Goal: Navigation & Orientation: Find specific page/section

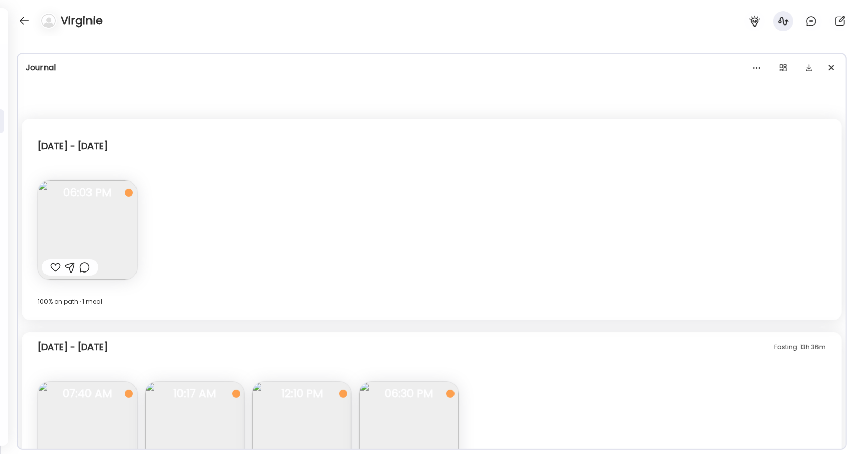
scroll to position [1103, 0]
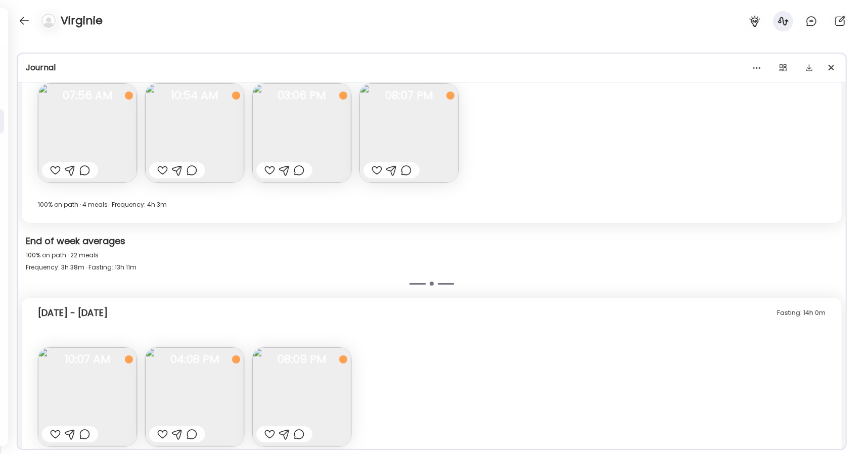
click at [27, 16] on div at bounding box center [24, 21] width 16 height 16
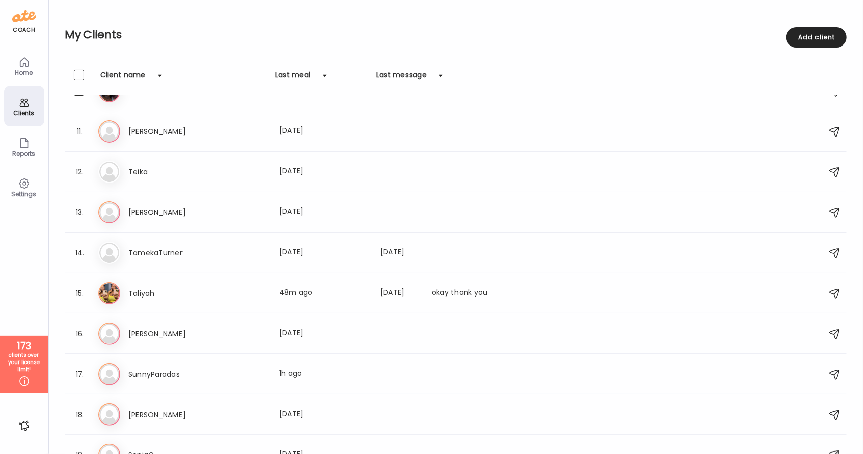
scroll to position [389, 0]
click at [155, 302] on div "Ta [PERSON_NAME] Last meal: 48m ago Last message: [DATE] okay thank you" at bounding box center [457, 293] width 718 height 22
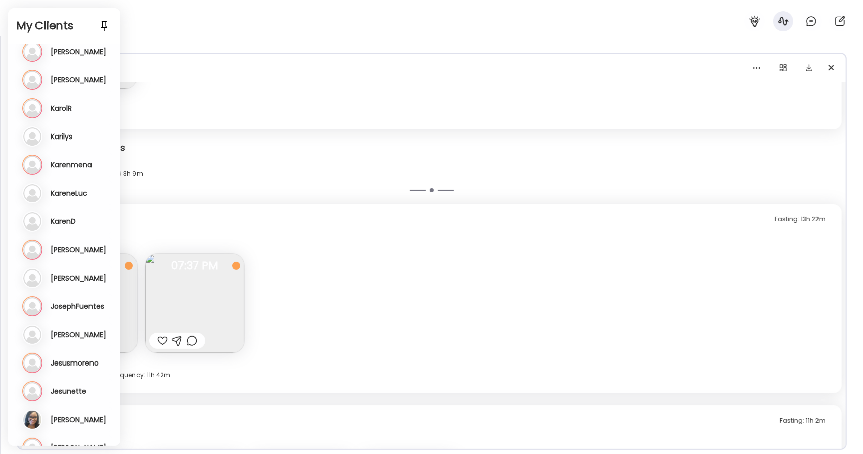
scroll to position [2741, 0]
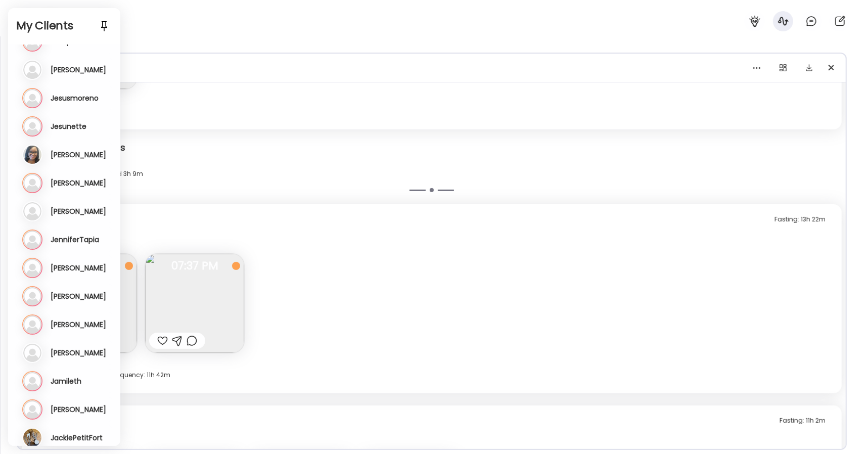
click at [210, 47] on div "Profile ******* Goal is to Reduce weight in a healthy way Manage Insights On pa…" at bounding box center [431, 245] width 863 height 418
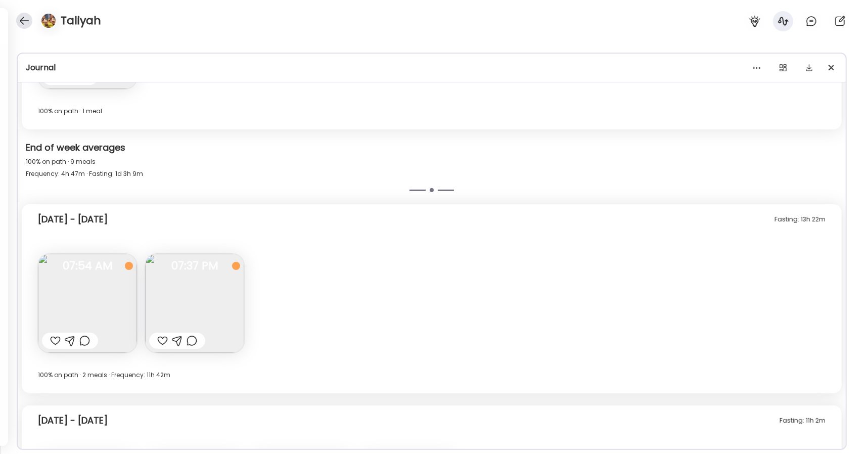
click at [23, 24] on div at bounding box center [24, 21] width 16 height 16
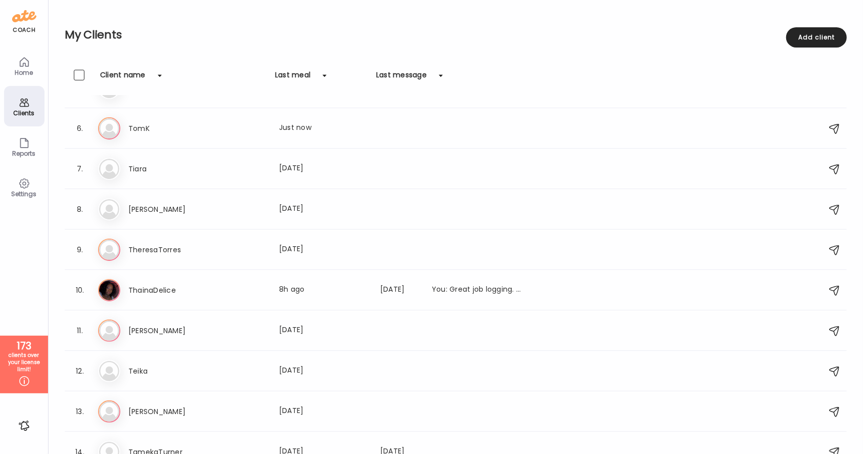
scroll to position [0, 0]
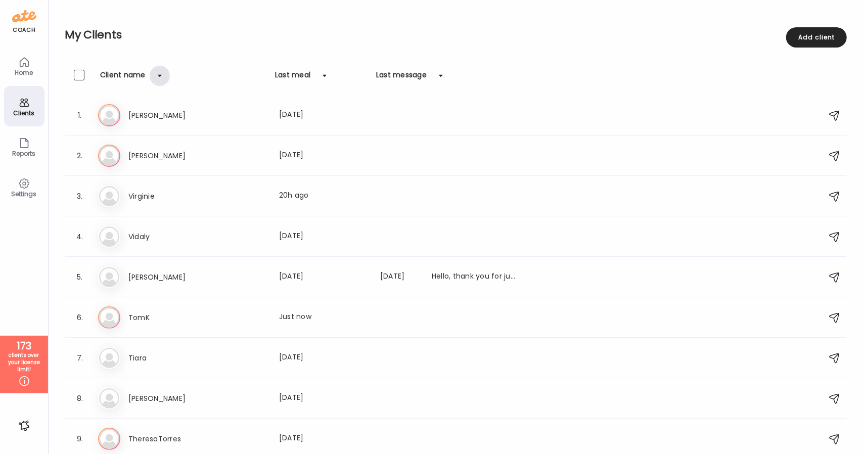
click at [159, 77] on div at bounding box center [160, 76] width 20 height 20
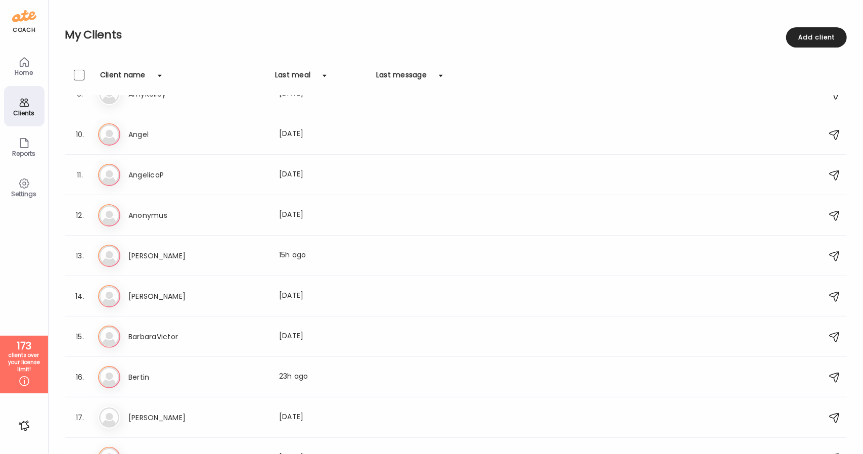
scroll to position [346, 0]
click at [154, 262] on div "As [PERSON_NAME] Last meal: 15h ago" at bounding box center [457, 255] width 718 height 22
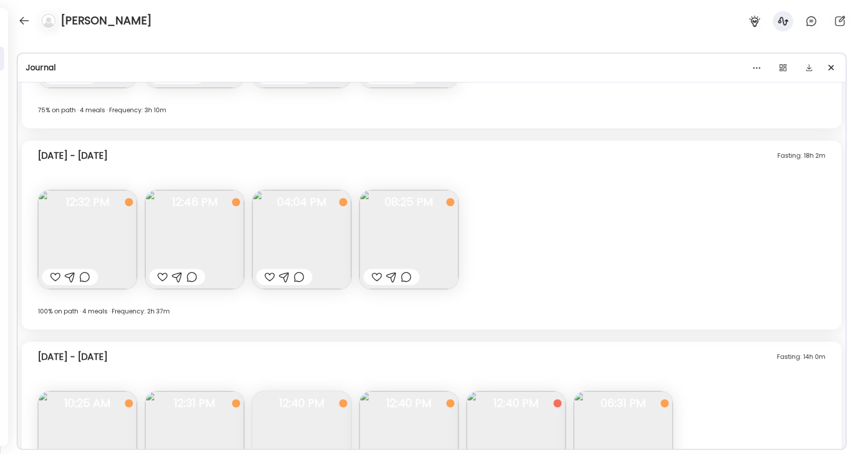
scroll to position [1867, 0]
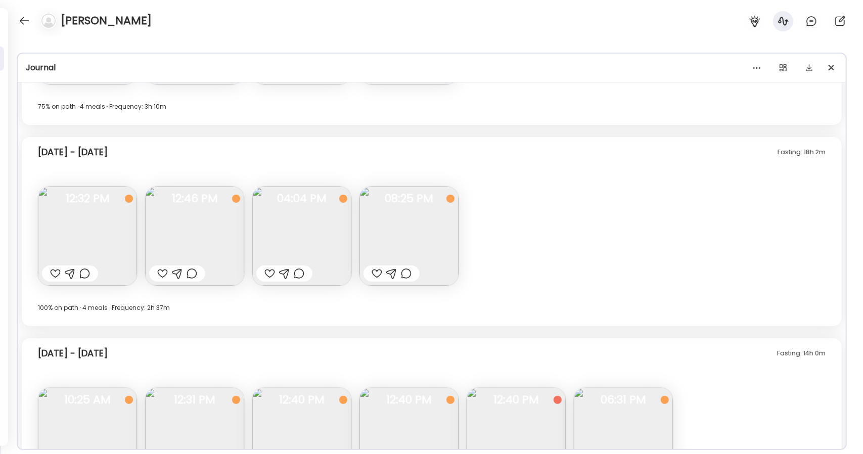
click at [194, 229] on img at bounding box center [194, 236] width 99 height 99
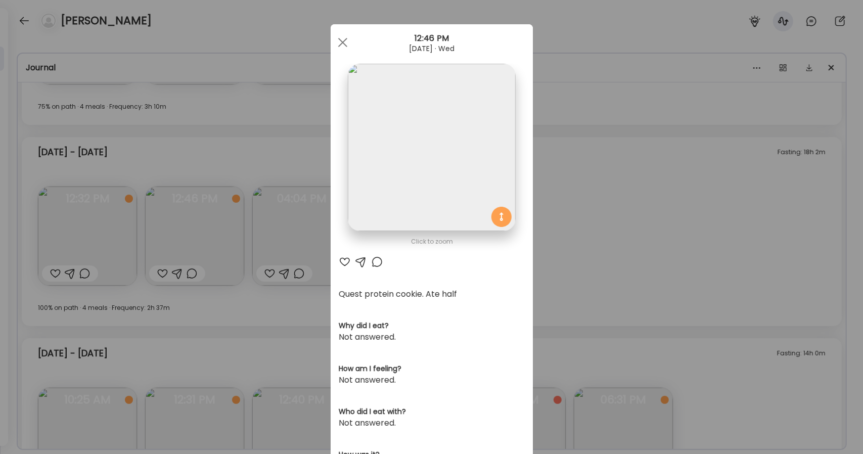
click at [436, 183] on img at bounding box center [431, 147] width 167 height 167
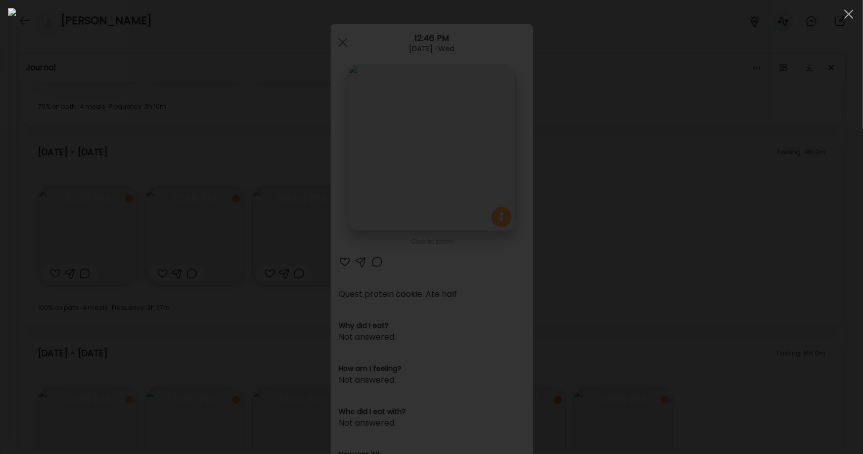
click at [156, 103] on div at bounding box center [431, 227] width 847 height 438
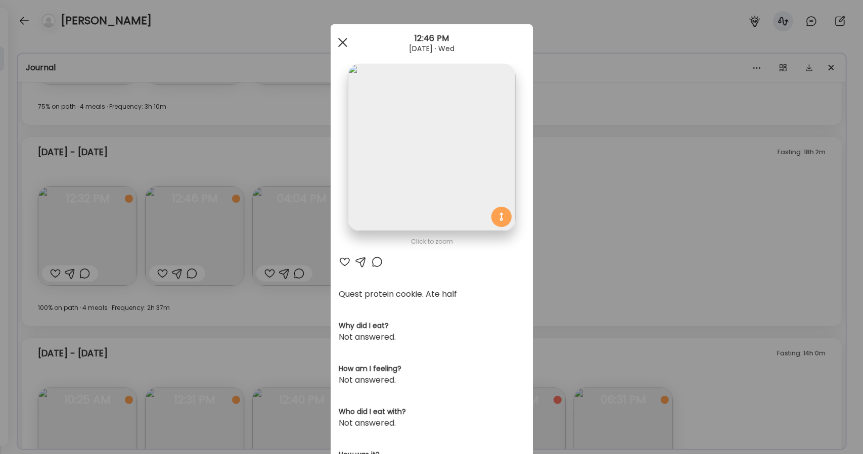
click at [340, 44] on span at bounding box center [342, 42] width 9 height 9
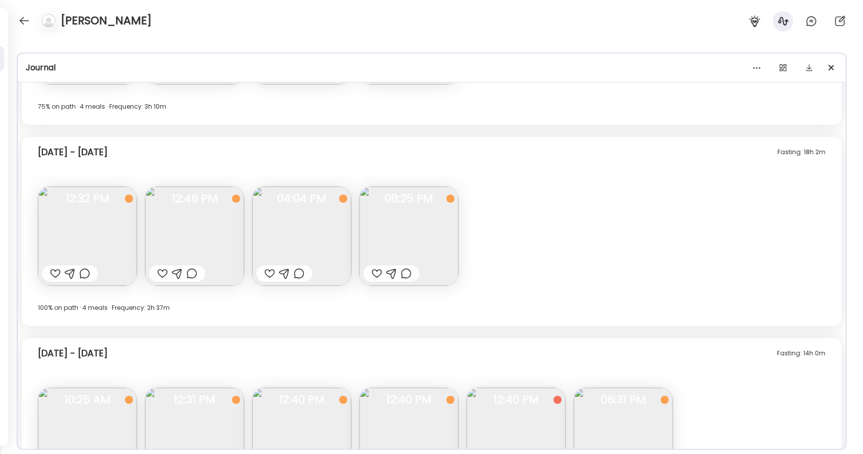
click at [307, 227] on img at bounding box center [301, 236] width 99 height 99
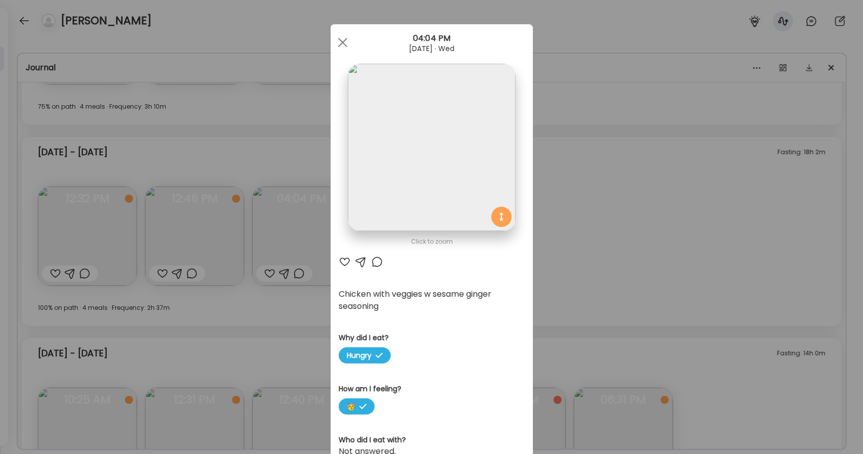
click at [455, 110] on img at bounding box center [431, 147] width 167 height 167
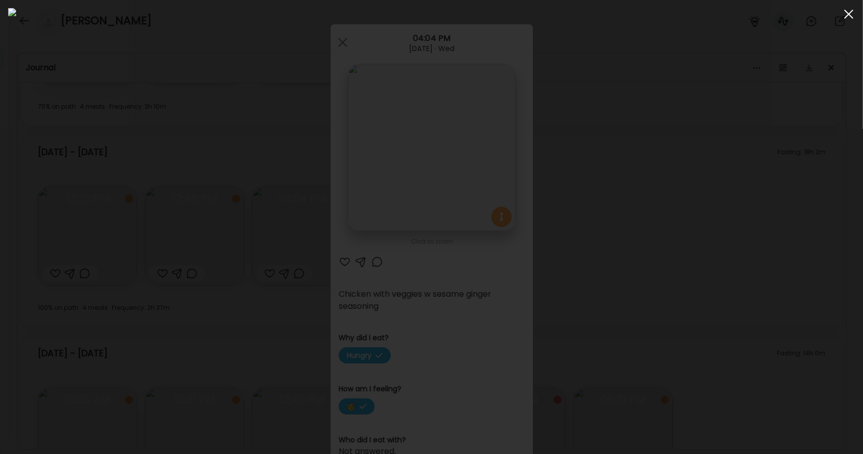
click at [848, 14] on span at bounding box center [848, 14] width 9 height 9
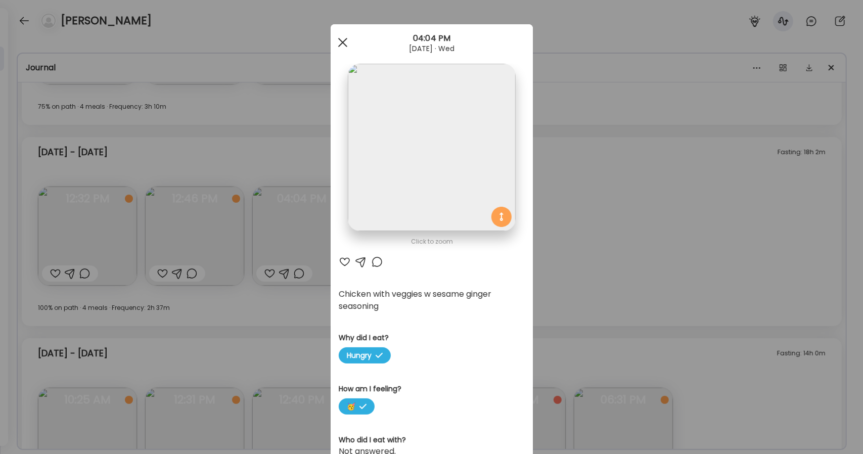
click at [333, 49] on div at bounding box center [343, 42] width 20 height 20
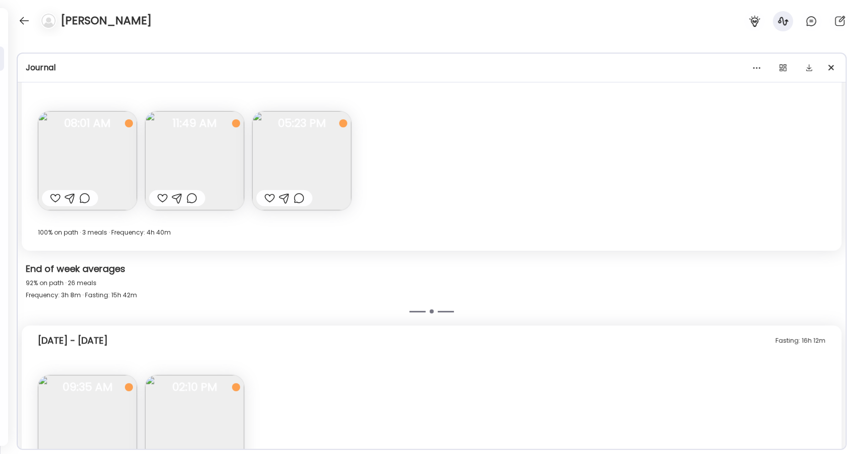
scroll to position [2542, 0]
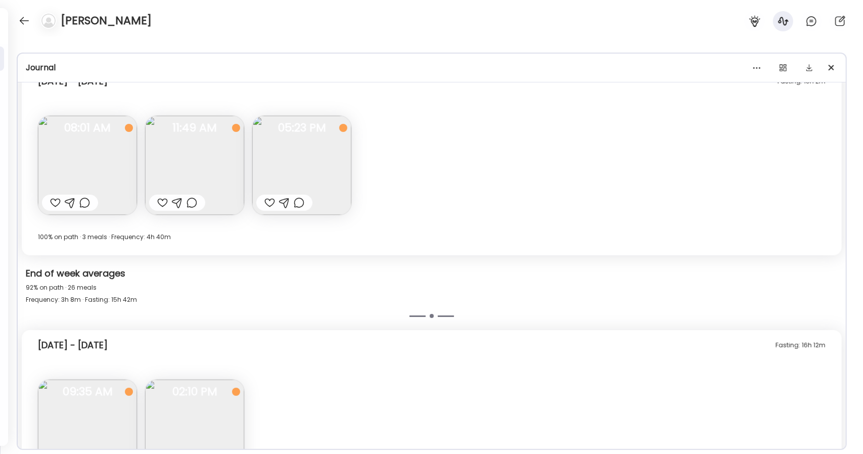
click at [329, 171] on img at bounding box center [301, 165] width 99 height 99
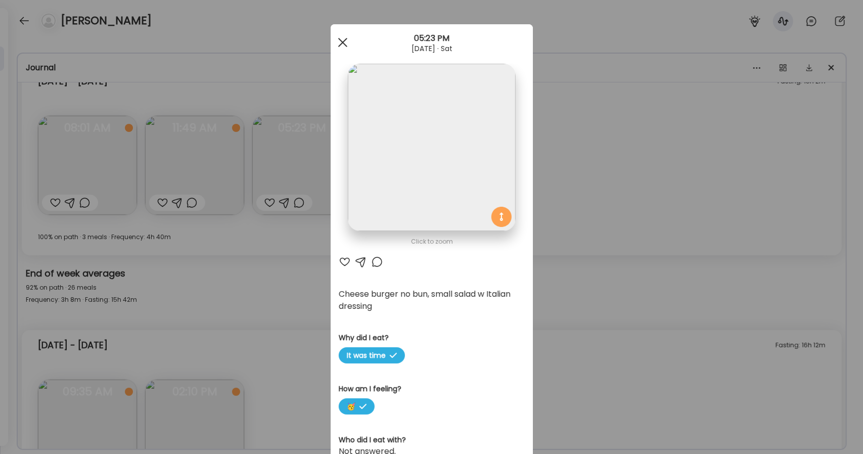
click at [333, 38] on div at bounding box center [343, 42] width 20 height 20
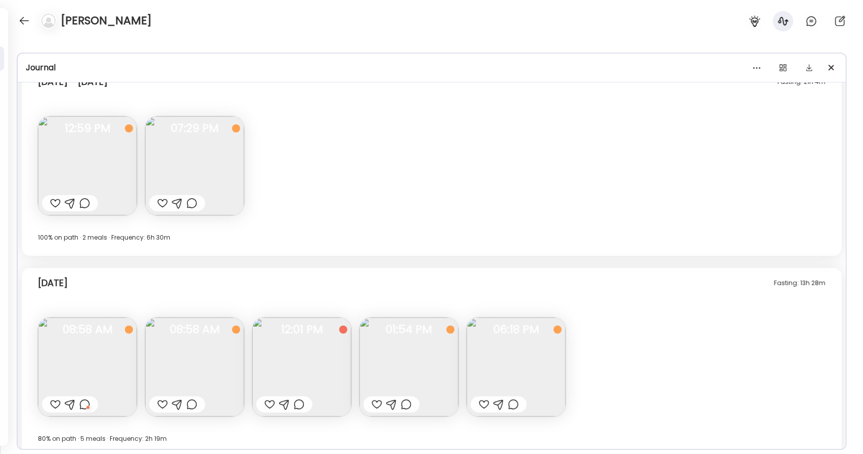
scroll to position [6473, 0]
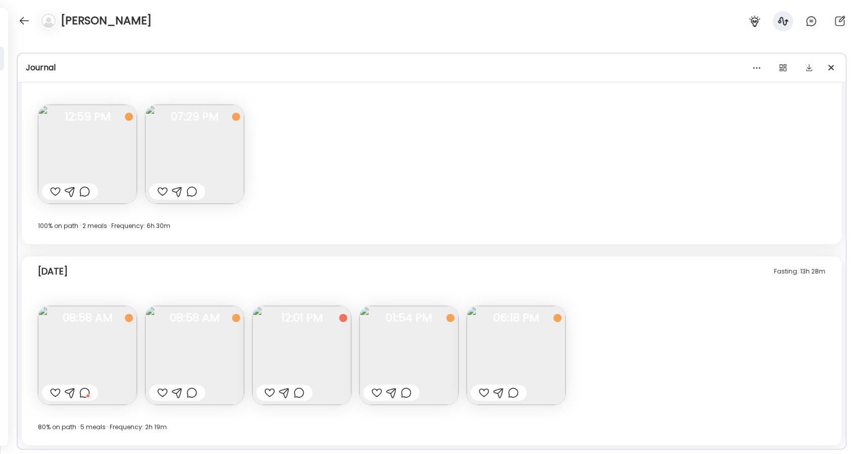
click at [104, 347] on img at bounding box center [87, 355] width 99 height 99
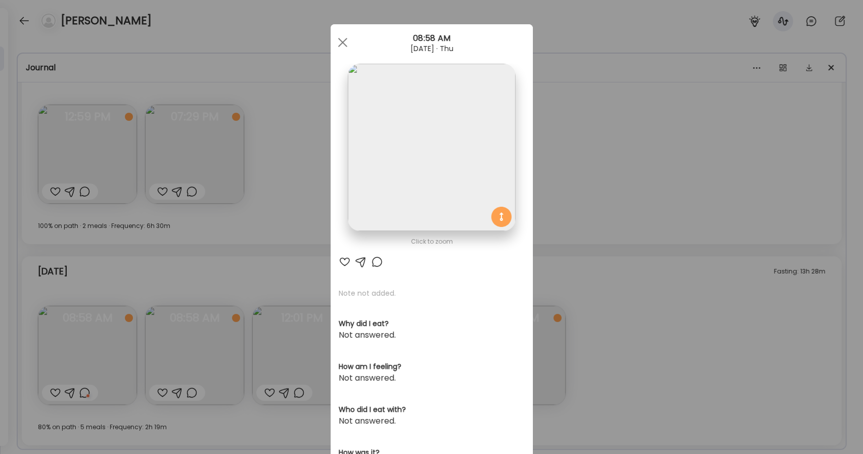
click at [400, 196] on img at bounding box center [431, 147] width 167 height 167
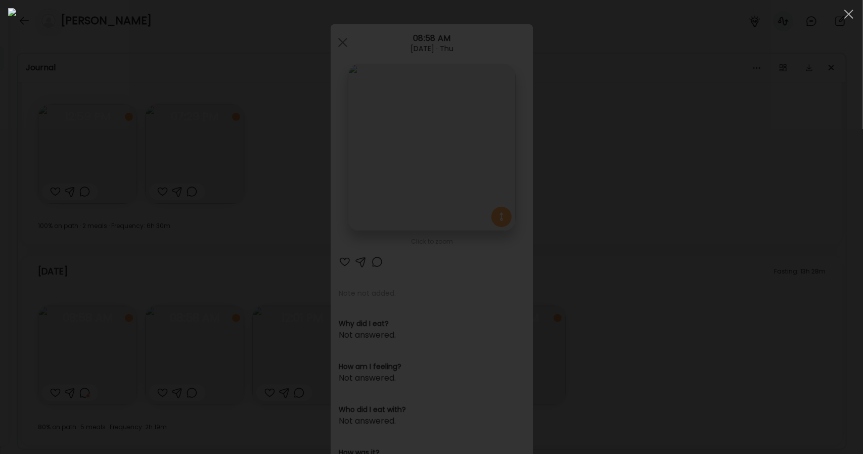
click at [706, 328] on div at bounding box center [431, 227] width 847 height 438
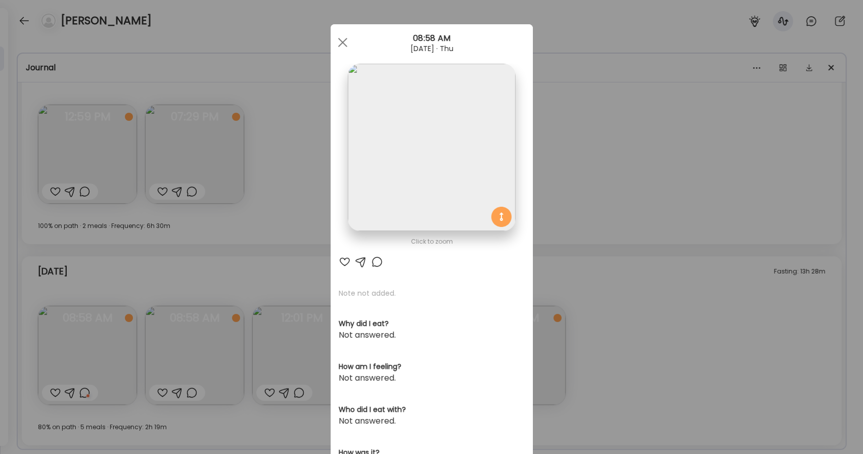
click at [422, 194] on img at bounding box center [431, 147] width 167 height 167
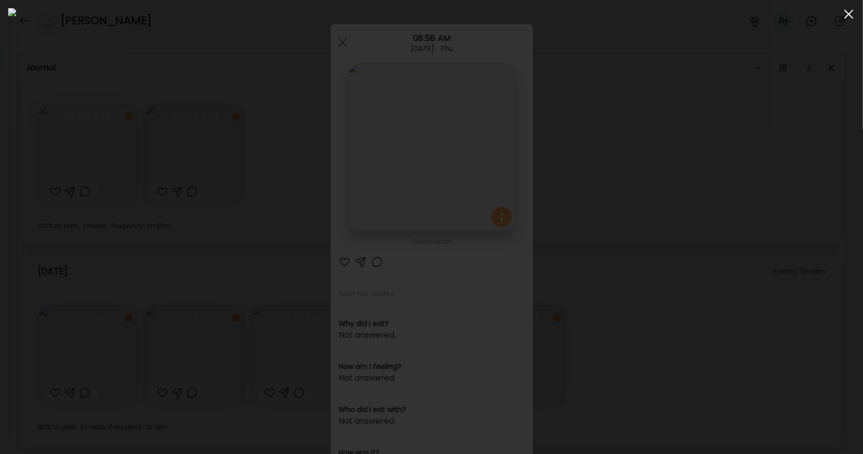
click at [854, 11] on div at bounding box center [849, 14] width 20 height 20
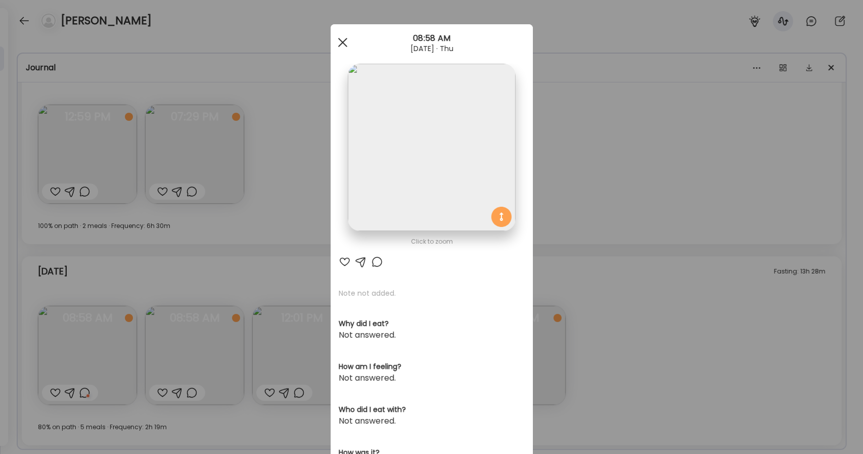
click at [341, 37] on div at bounding box center [343, 42] width 20 height 20
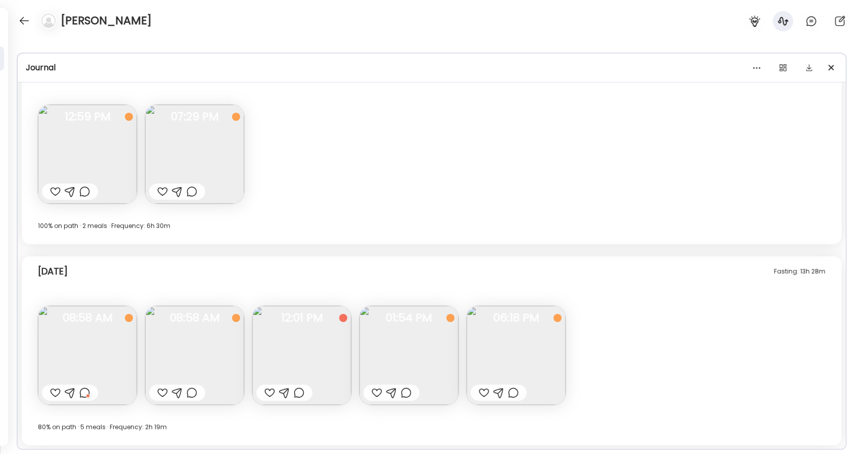
click at [175, 356] on img at bounding box center [194, 355] width 99 height 99
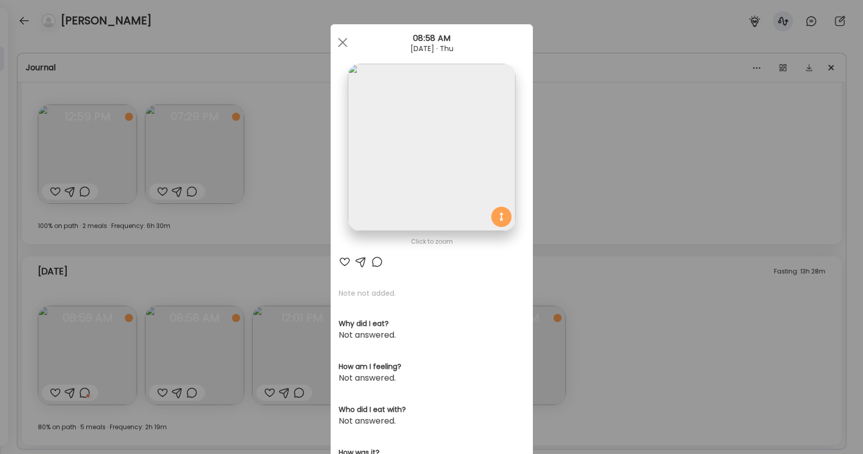
click at [372, 162] on img at bounding box center [431, 147] width 167 height 167
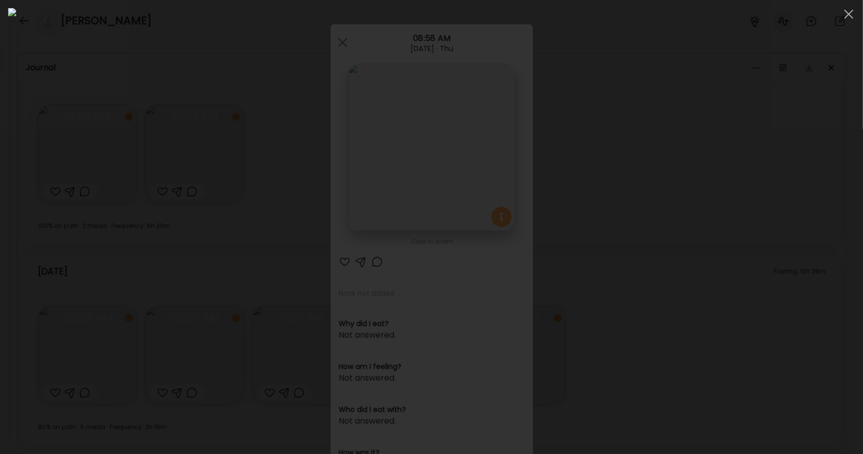
click at [191, 339] on div at bounding box center [431, 227] width 847 height 438
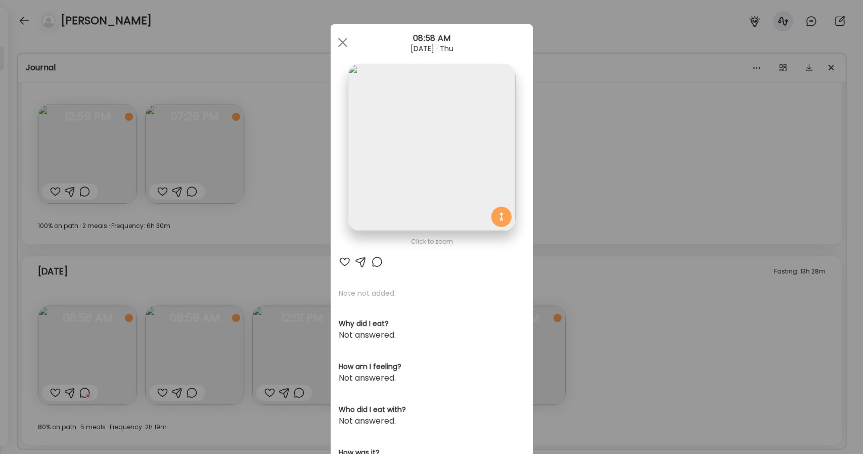
click at [110, 337] on div "Ate Coach Dashboard Wahoo! It’s official Take a moment to set up your Coach Pro…" at bounding box center [431, 227] width 863 height 454
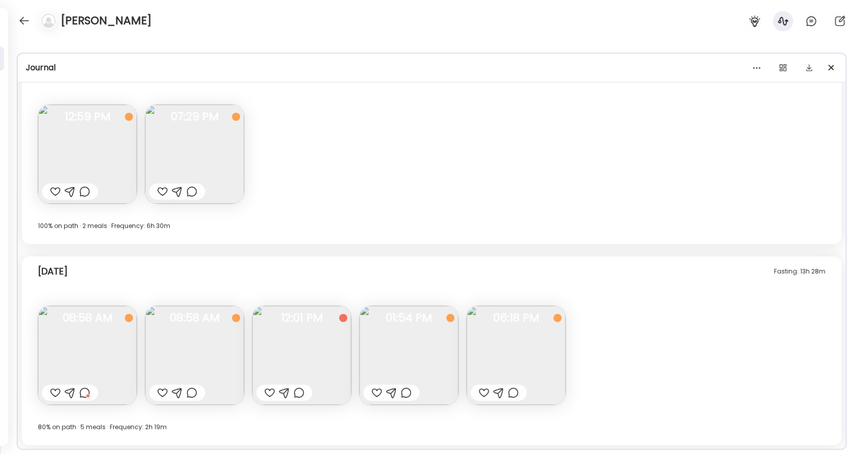
click at [110, 337] on img at bounding box center [87, 355] width 99 height 99
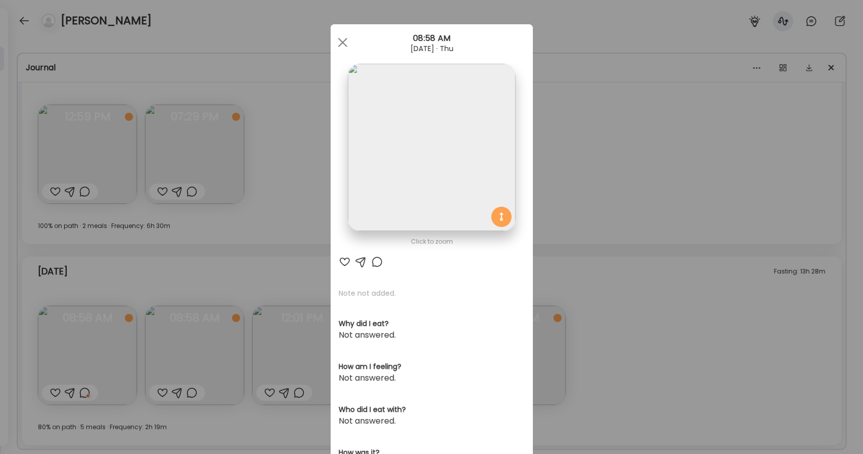
click at [179, 342] on div "Ate Coach Dashboard Wahoo! It’s official Take a moment to set up your Coach Pro…" at bounding box center [431, 227] width 863 height 454
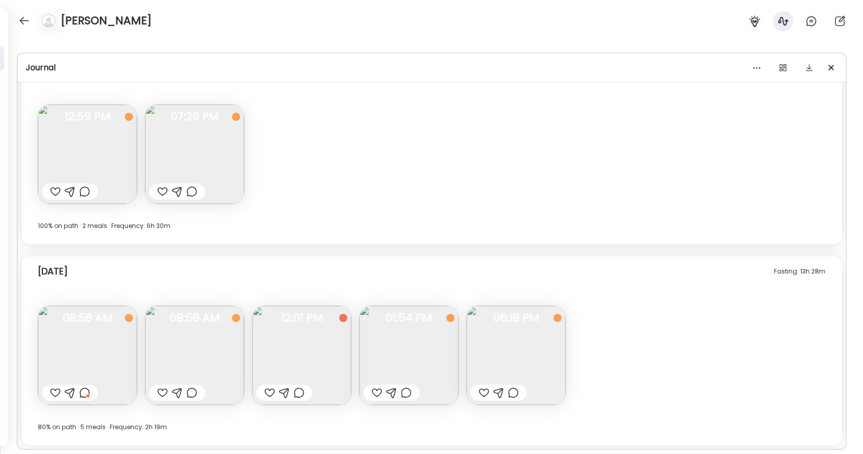
click at [179, 342] on img at bounding box center [194, 355] width 99 height 99
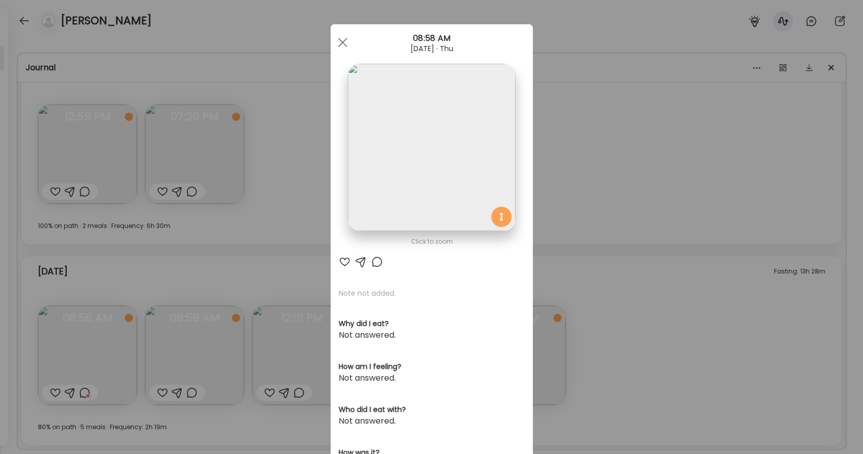
click at [460, 147] on img at bounding box center [431, 147] width 167 height 167
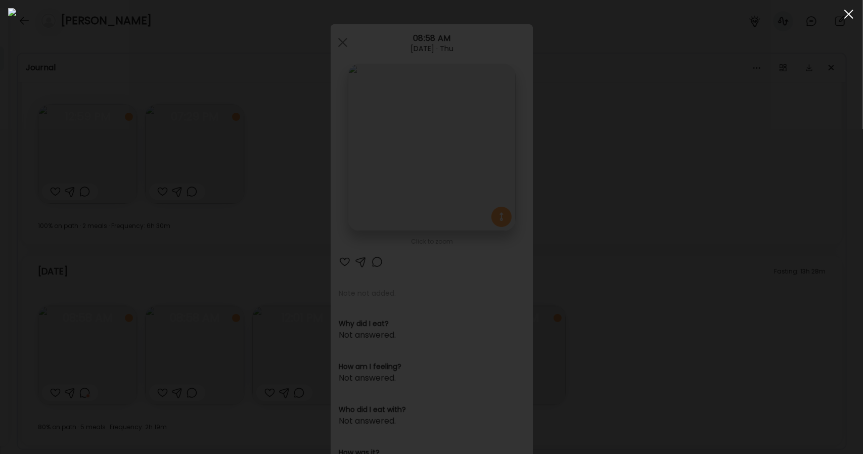
click at [849, 23] on div at bounding box center [849, 14] width 20 height 20
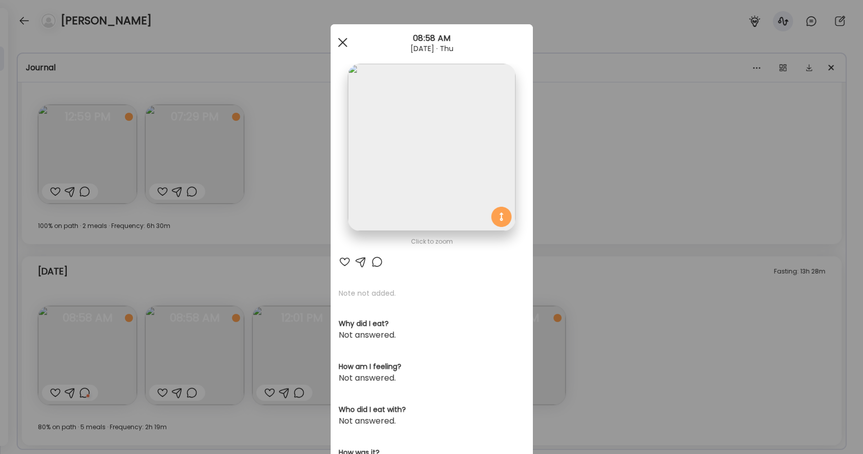
click at [340, 45] on span at bounding box center [342, 42] width 9 height 9
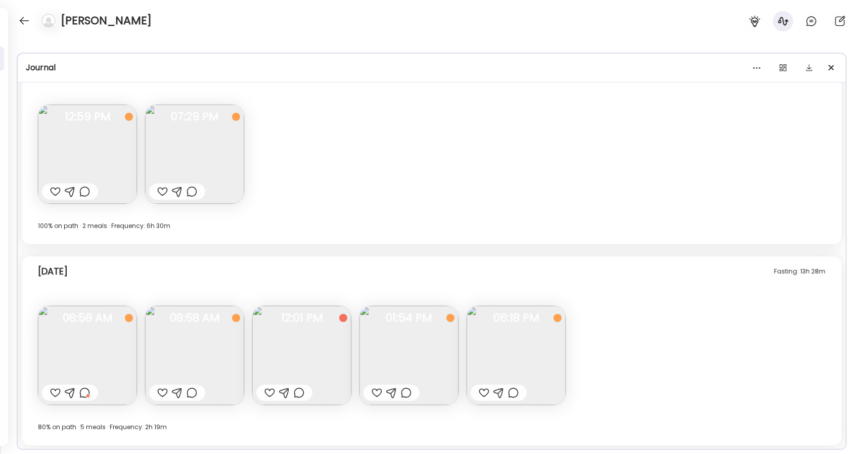
click at [302, 357] on img at bounding box center [301, 355] width 99 height 99
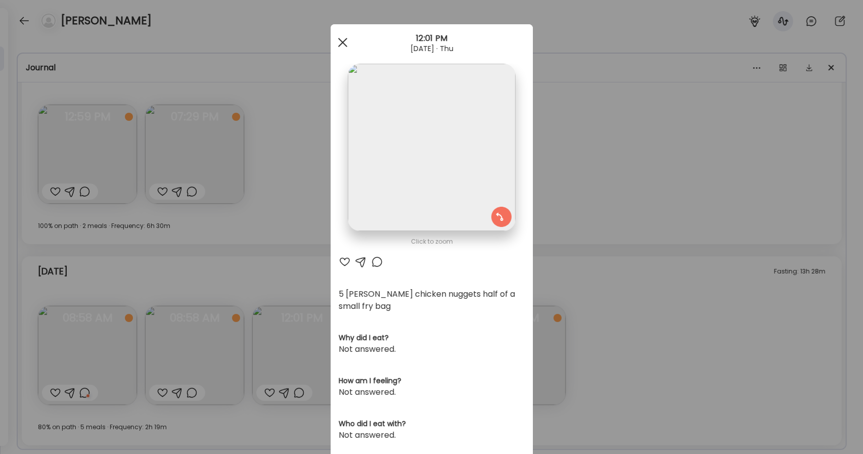
click at [338, 38] on span at bounding box center [342, 42] width 9 height 9
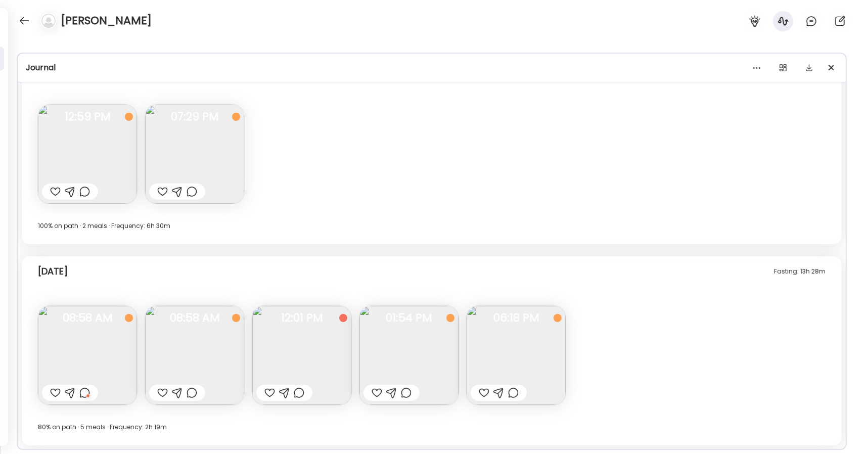
click at [402, 363] on img at bounding box center [408, 355] width 99 height 99
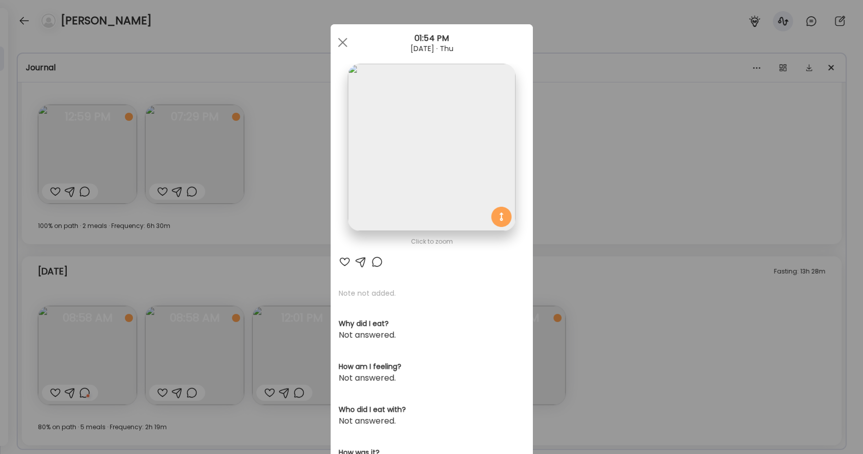
click at [432, 103] on img at bounding box center [431, 147] width 167 height 167
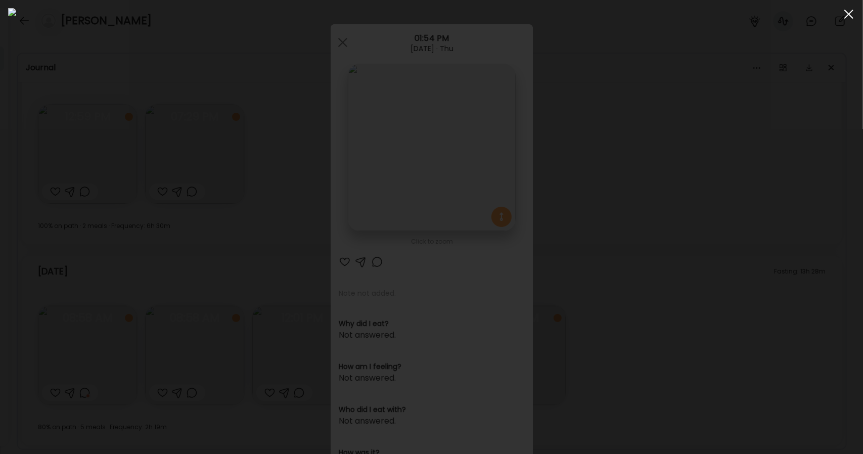
click at [851, 9] on div at bounding box center [849, 14] width 20 height 20
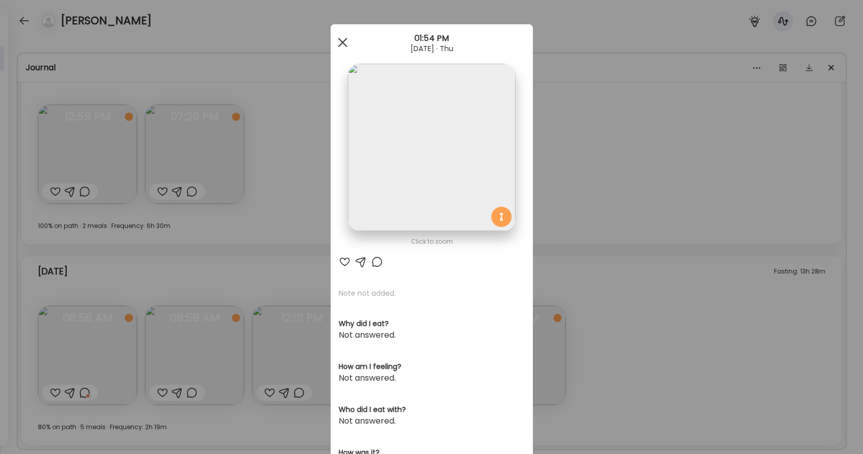
click at [333, 41] on div at bounding box center [343, 42] width 20 height 20
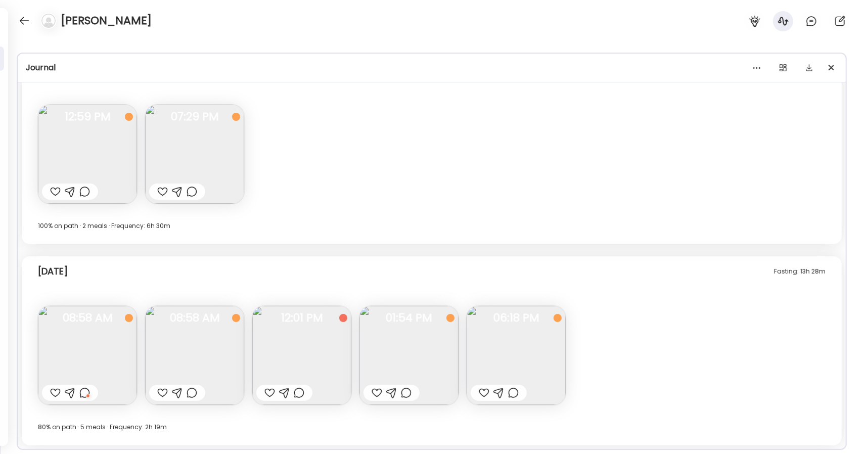
click at [513, 361] on img at bounding box center [516, 355] width 99 height 99
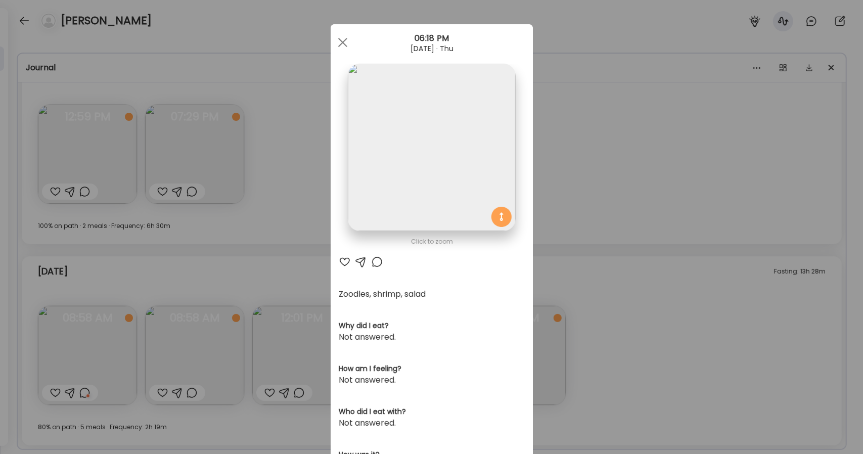
click at [453, 190] on img at bounding box center [431, 147] width 167 height 167
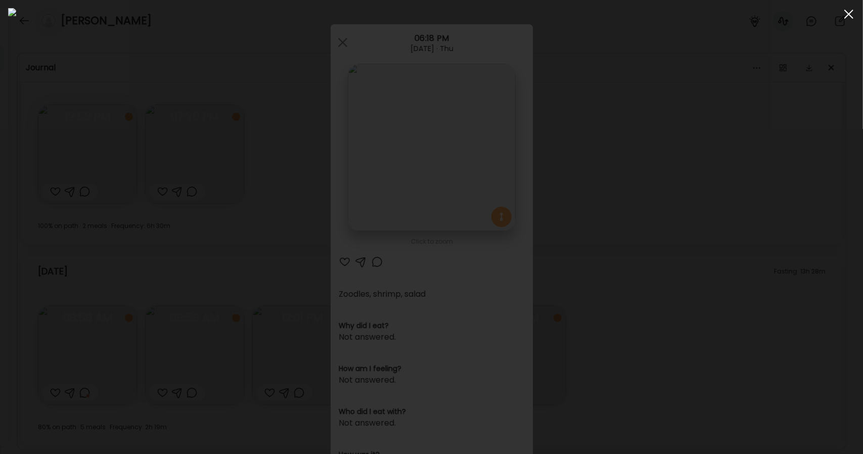
click at [848, 18] on div at bounding box center [849, 14] width 20 height 20
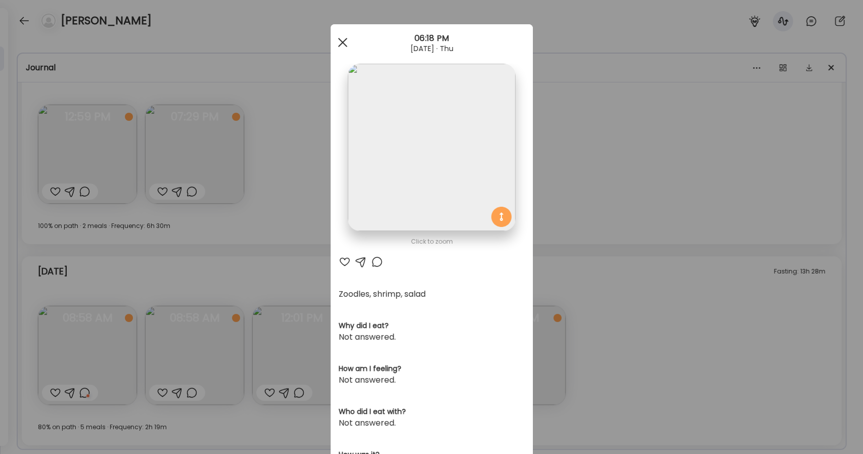
click at [343, 38] on span at bounding box center [342, 42] width 9 height 9
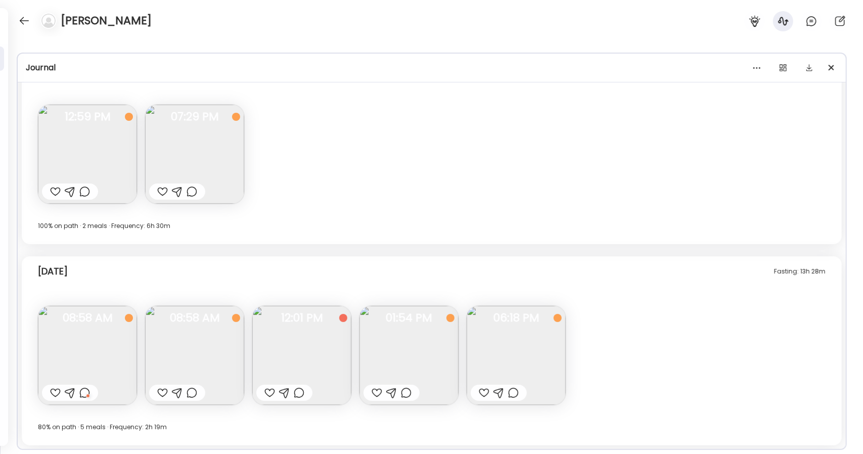
click at [104, 148] on img at bounding box center [87, 154] width 99 height 99
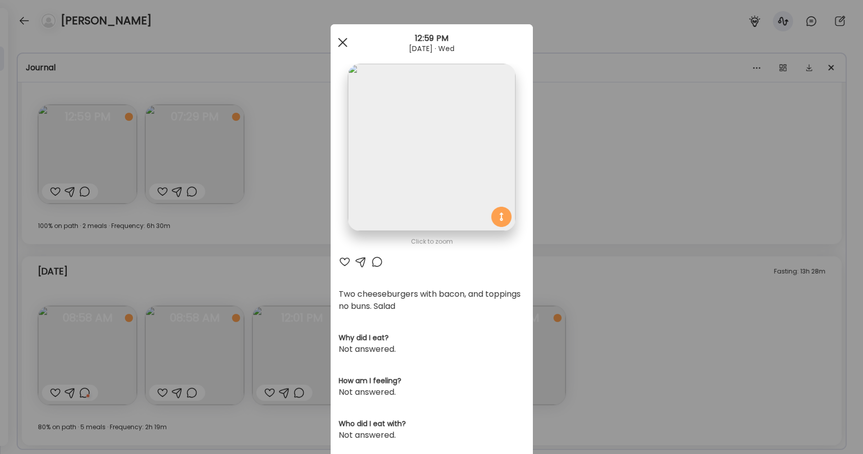
click at [335, 35] on div at bounding box center [343, 42] width 20 height 20
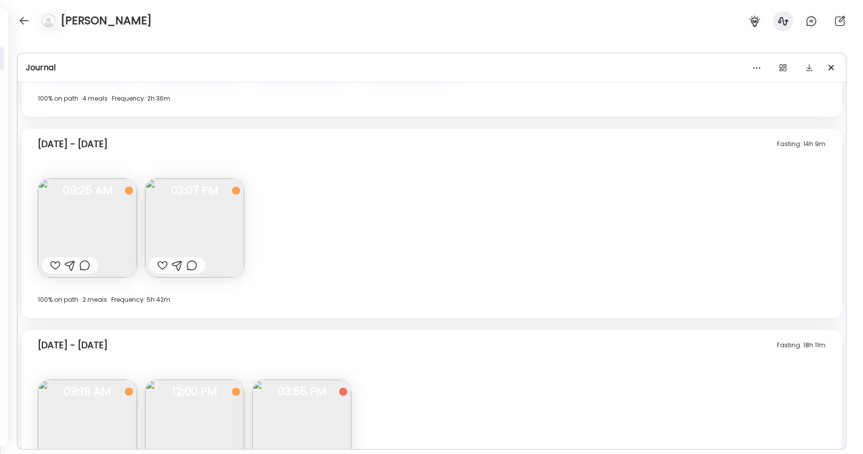
scroll to position [5997, 0]
click at [230, 202] on img at bounding box center [194, 227] width 99 height 99
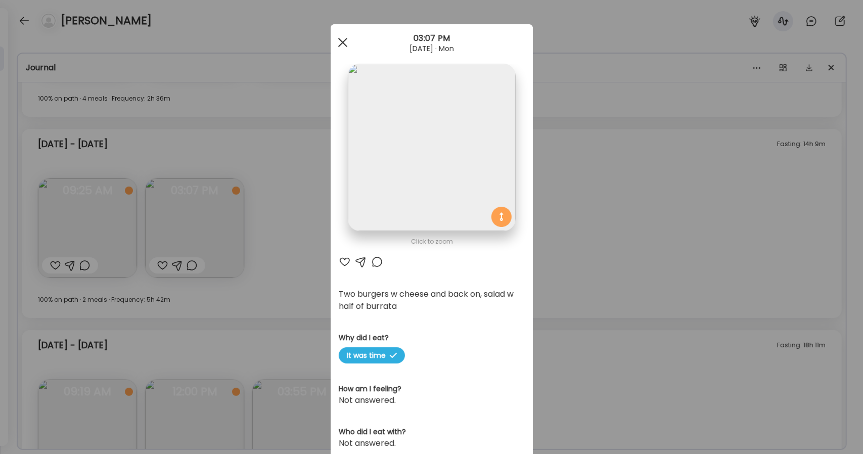
click at [338, 45] on span at bounding box center [342, 42] width 9 height 9
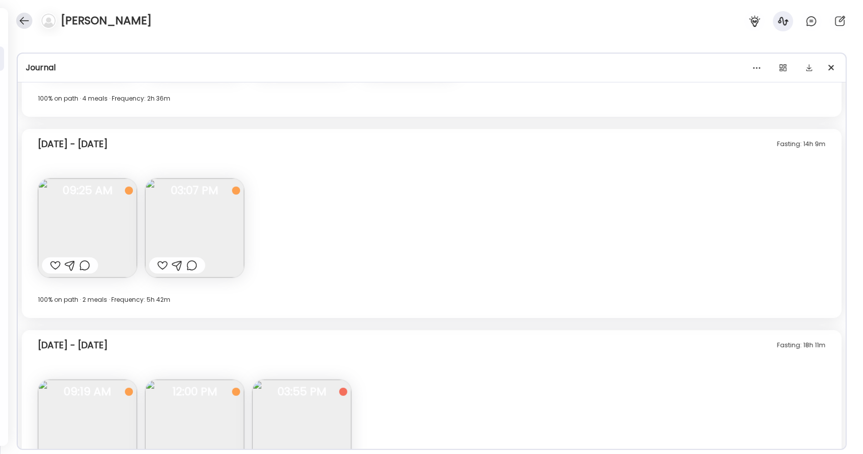
click at [28, 19] on div at bounding box center [24, 21] width 16 height 16
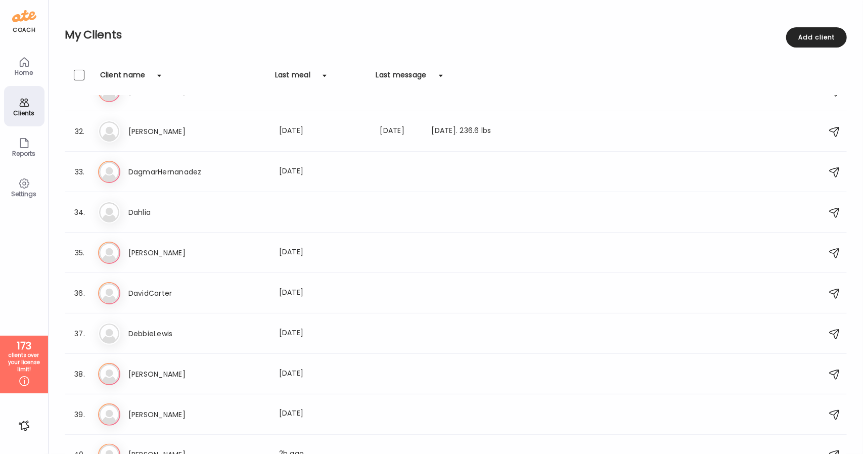
scroll to position [1263, 0]
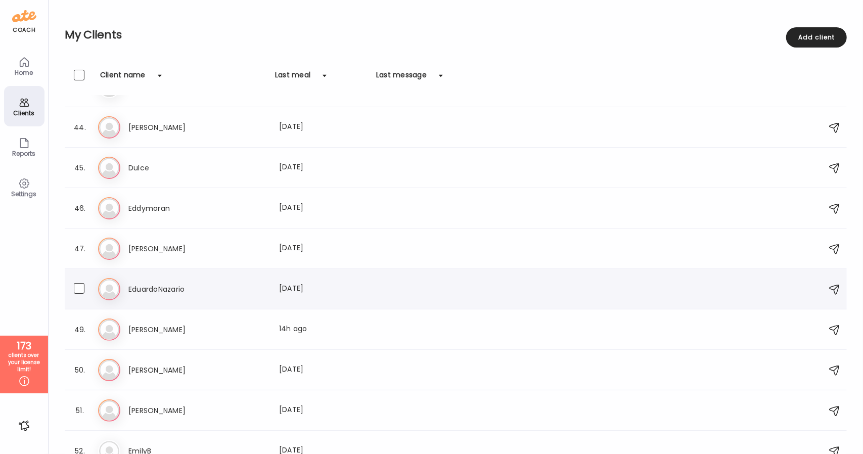
click at [175, 287] on h3 "EduardoNazario" at bounding box center [172, 289] width 89 height 12
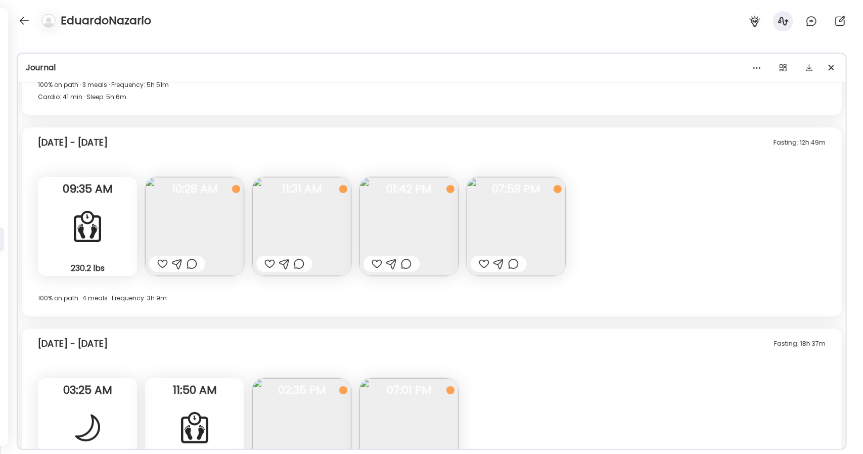
scroll to position [1070, 0]
click at [317, 212] on img at bounding box center [301, 226] width 99 height 99
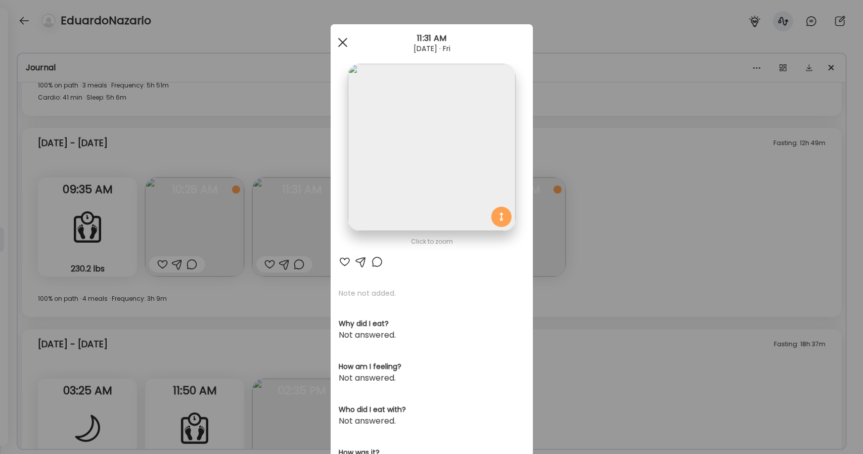
click at [333, 42] on div at bounding box center [343, 42] width 20 height 20
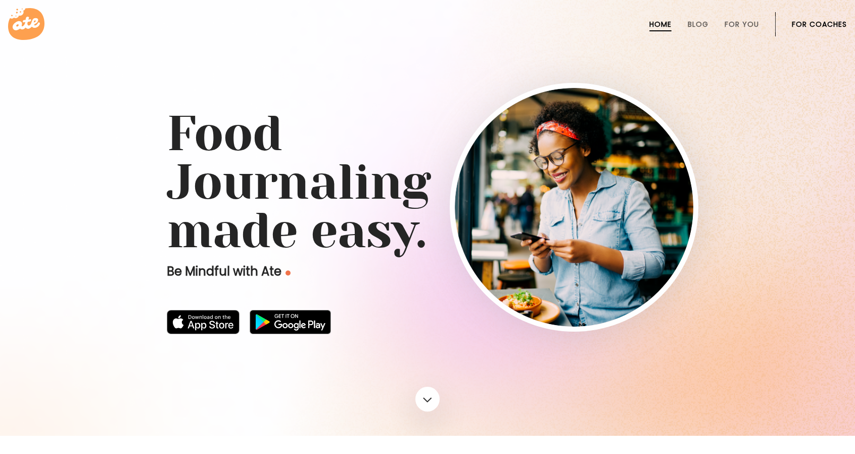
click at [839, 21] on link "For Coaches" at bounding box center [819, 24] width 55 height 8
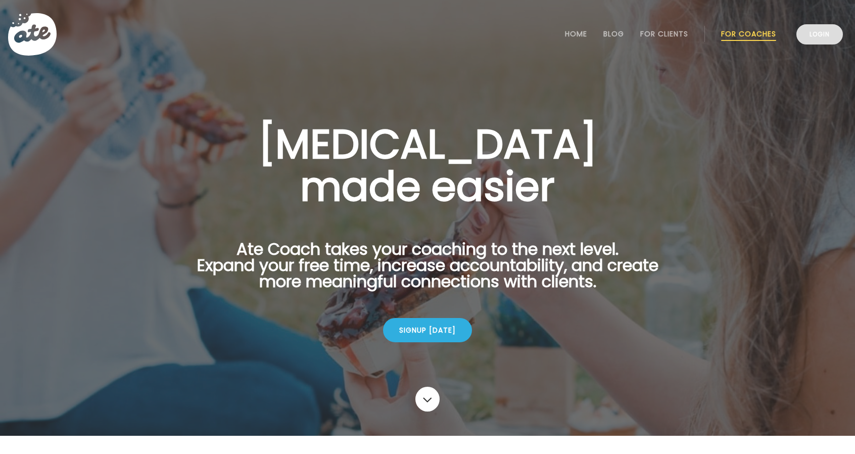
click at [810, 40] on link "Login" at bounding box center [820, 34] width 47 height 20
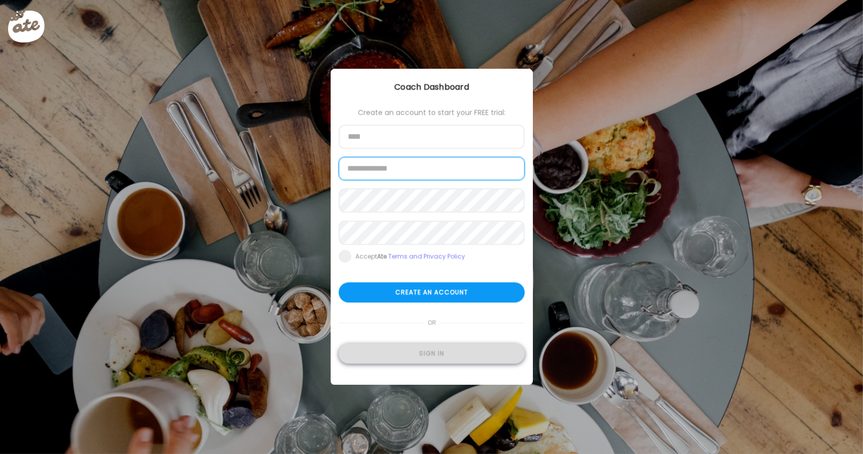
type input "**********"
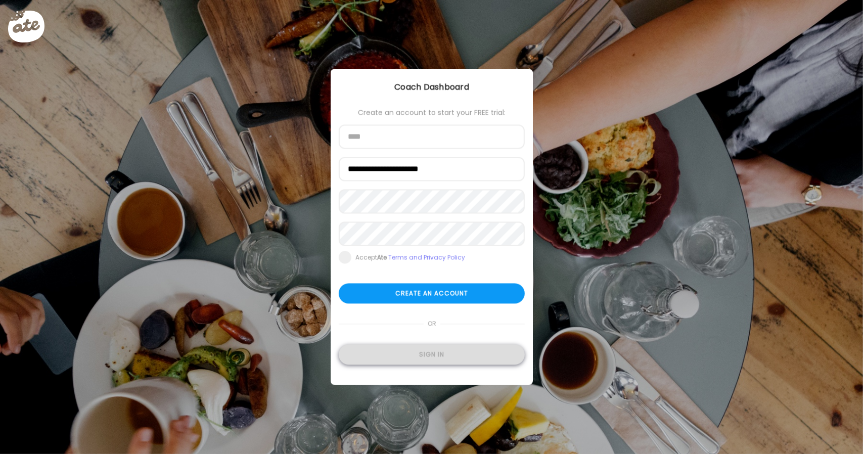
type input "**********"
click at [429, 358] on div "Sign in" at bounding box center [432, 355] width 186 height 20
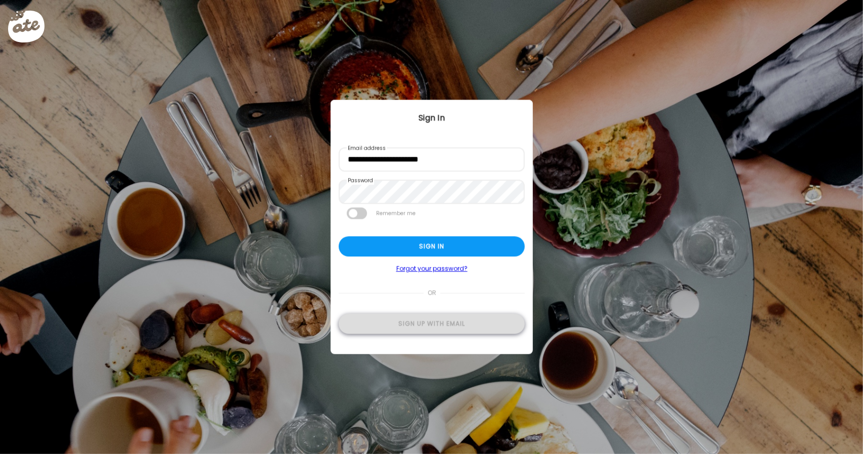
click at [444, 330] on div "Sign up with email" at bounding box center [432, 324] width 186 height 20
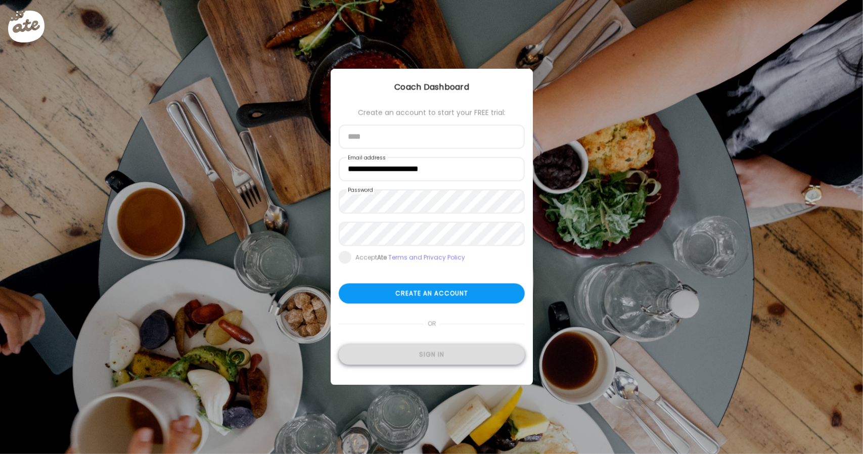
click at [429, 353] on div "Sign in" at bounding box center [432, 355] width 186 height 20
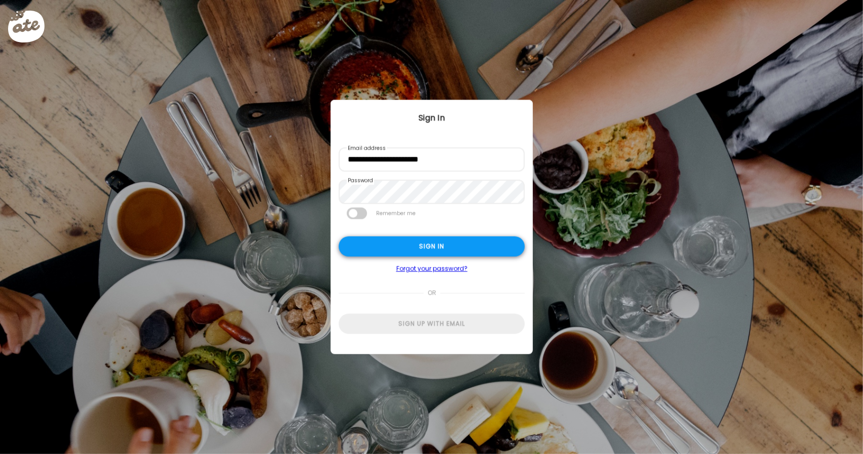
click at [433, 248] on div "Sign in" at bounding box center [432, 247] width 186 height 20
type input "**********"
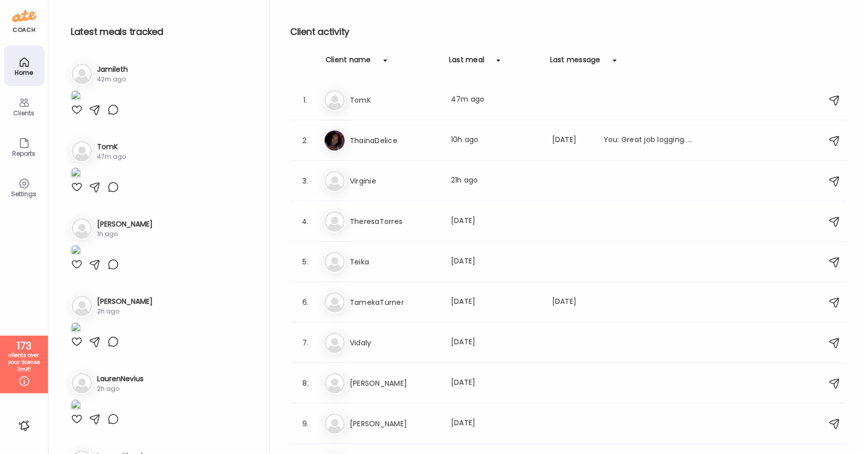
click at [26, 107] on icon at bounding box center [24, 103] width 12 height 12
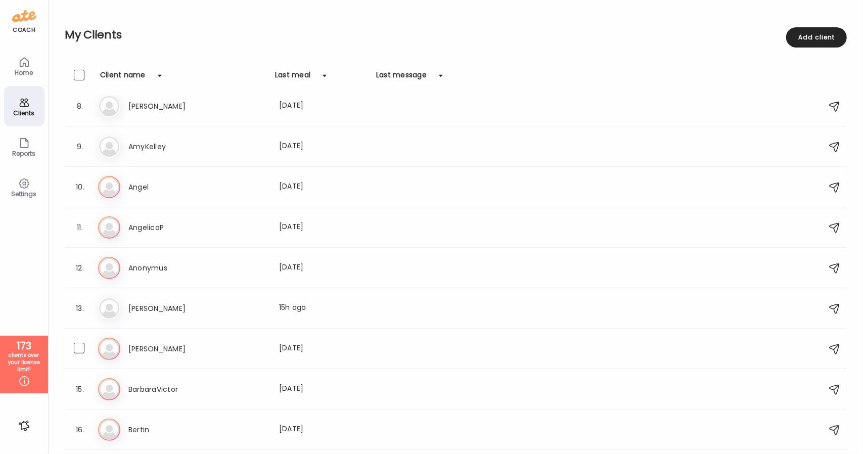
scroll to position [293, 0]
click at [177, 352] on h3 "[PERSON_NAME]" at bounding box center [172, 348] width 89 height 12
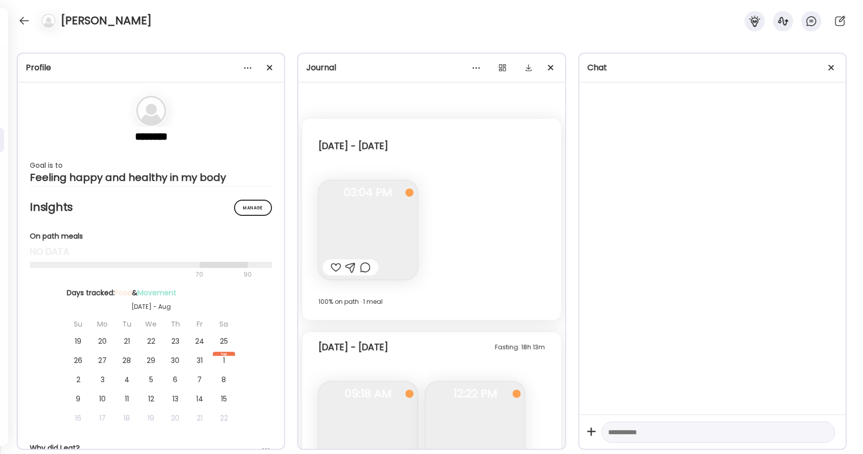
scroll to position [3483, 0]
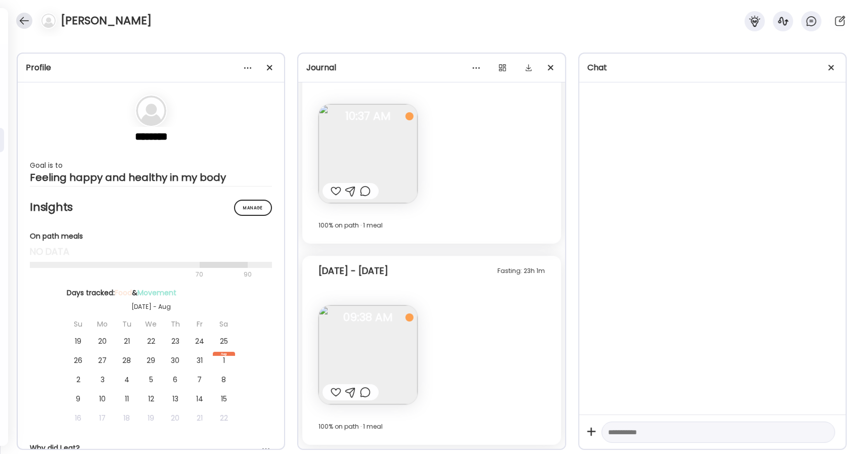
click at [24, 21] on div at bounding box center [24, 21] width 16 height 16
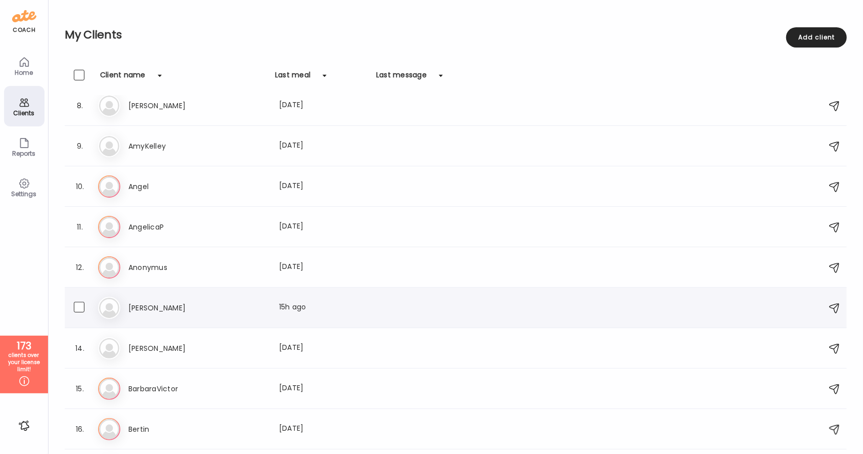
click at [154, 299] on div "As [PERSON_NAME] Last meal: 15h ago" at bounding box center [457, 308] width 718 height 22
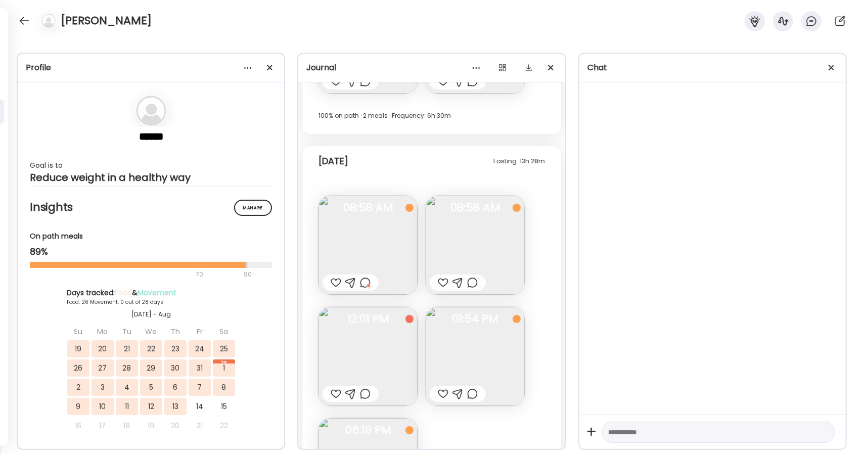
scroll to position [10031, 0]
click at [485, 371] on img at bounding box center [475, 356] width 99 height 99
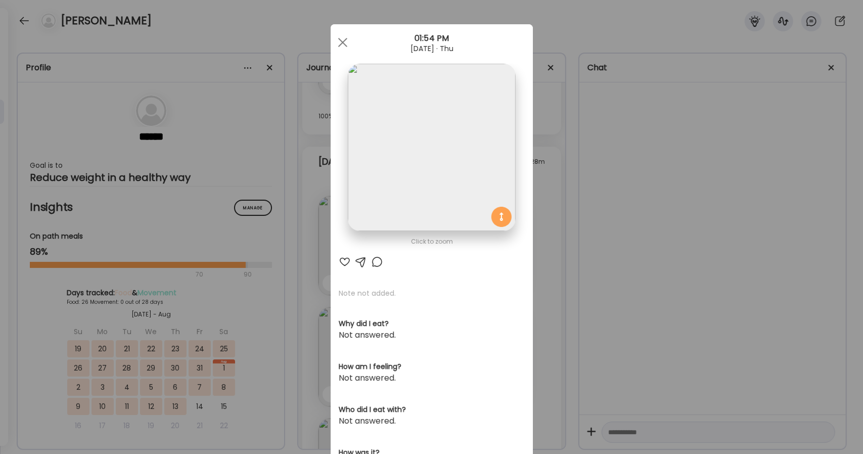
click at [435, 214] on img at bounding box center [431, 147] width 167 height 167
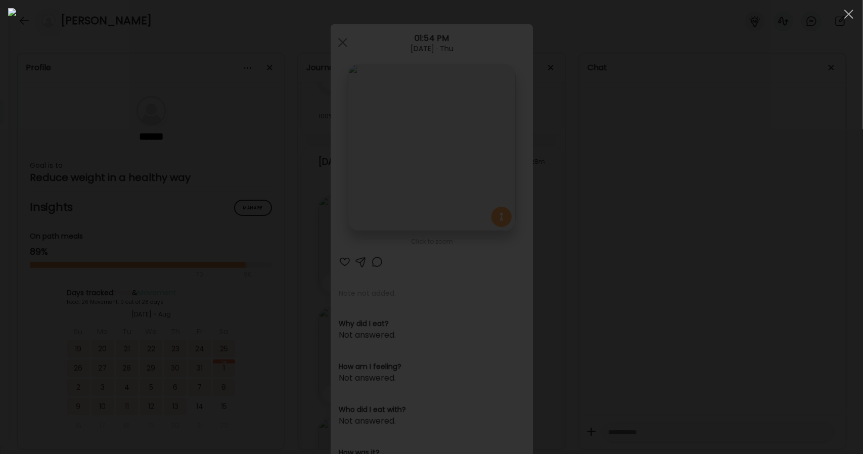
click at [709, 247] on div at bounding box center [431, 227] width 847 height 438
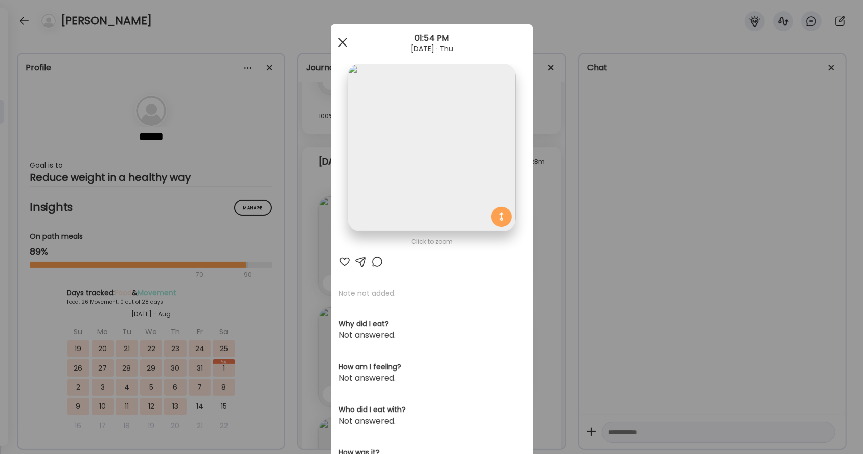
click at [338, 43] on span at bounding box center [342, 42] width 9 height 9
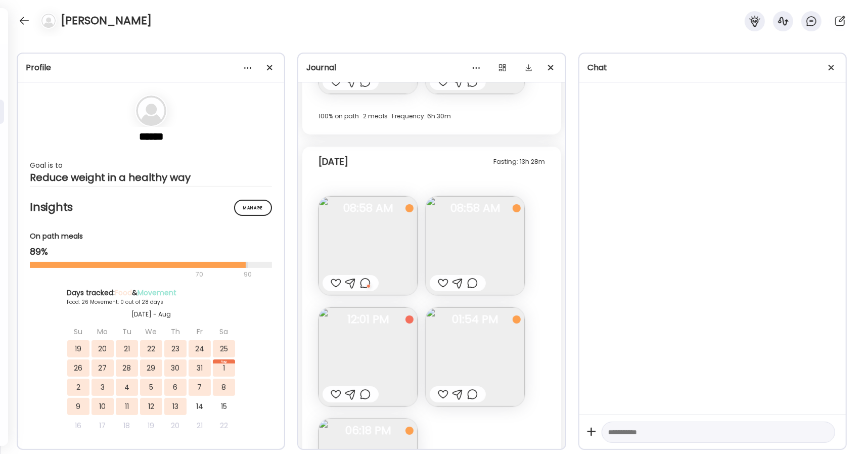
click at [492, 365] on img at bounding box center [475, 356] width 99 height 99
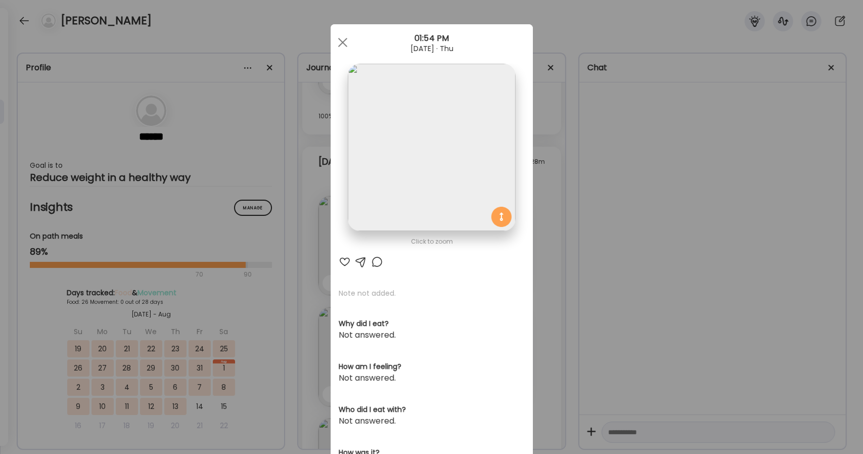
click at [390, 224] on img at bounding box center [431, 147] width 167 height 167
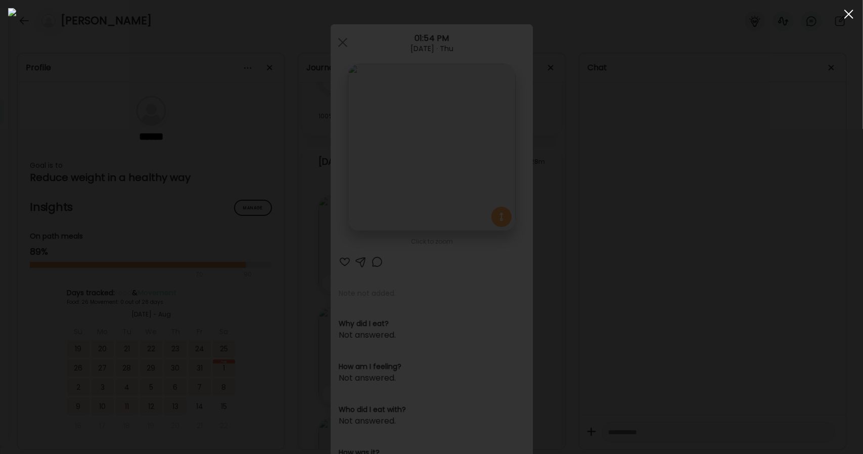
click at [845, 22] on div at bounding box center [849, 14] width 20 height 20
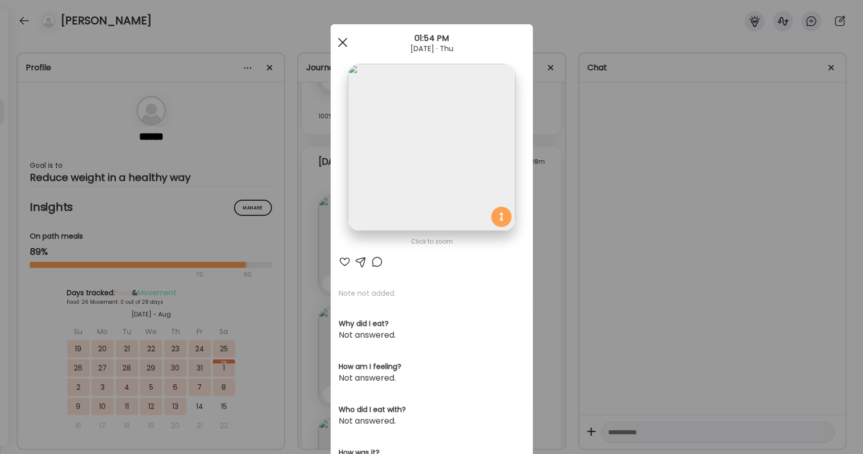
click at [339, 44] on div at bounding box center [343, 42] width 20 height 20
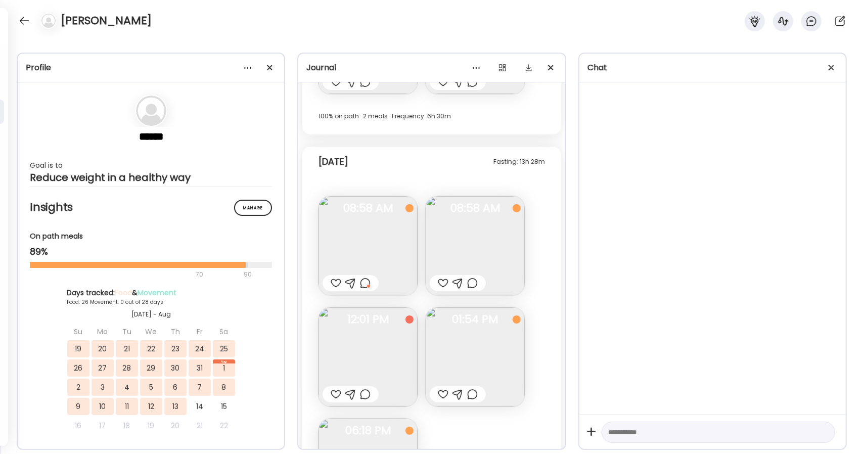
click at [396, 251] on img at bounding box center [367, 245] width 99 height 99
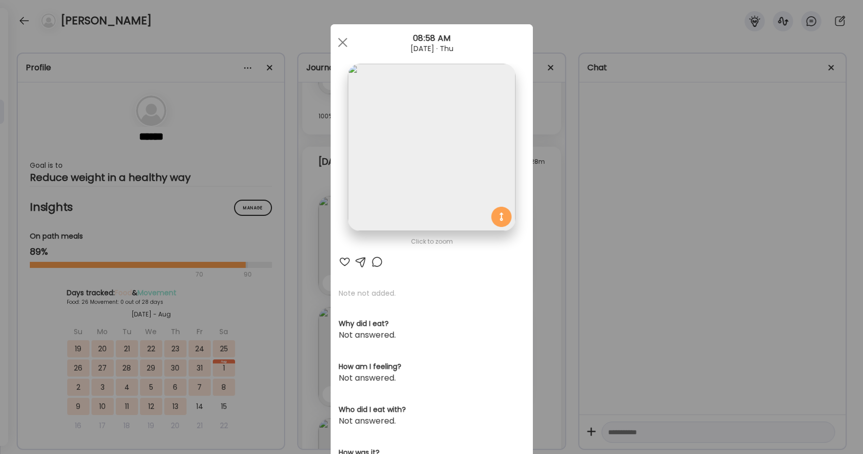
click at [396, 251] on section at bounding box center [432, 159] width 202 height 190
click at [343, 45] on div at bounding box center [343, 42] width 20 height 20
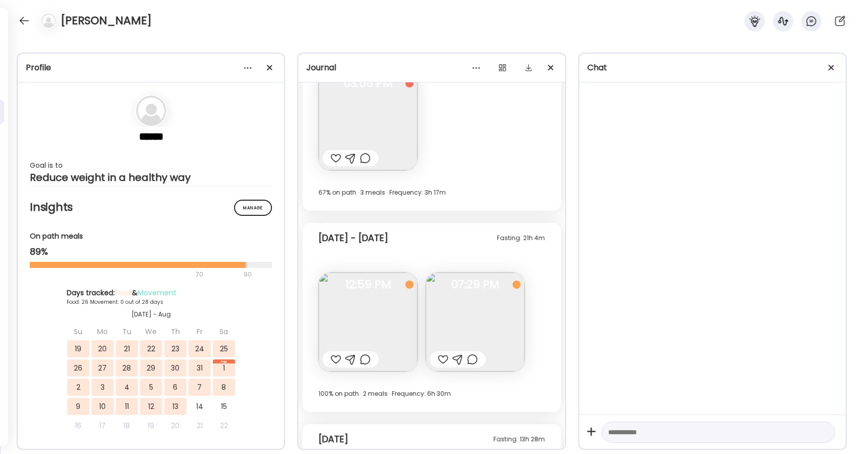
scroll to position [9607, 0]
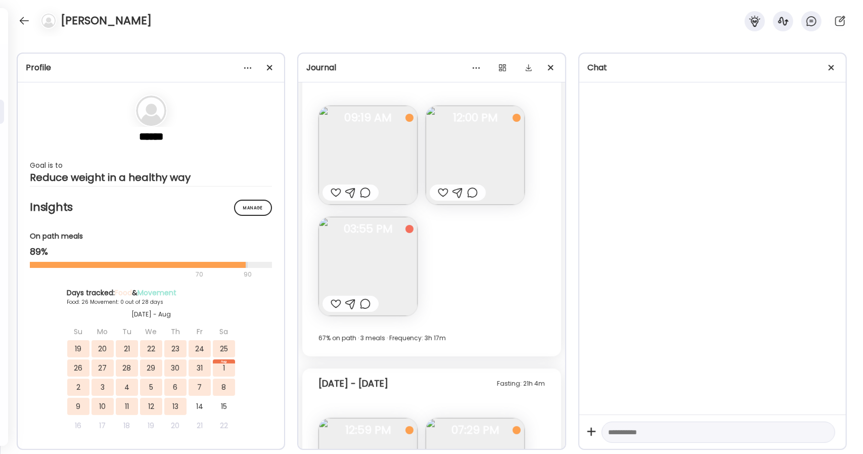
click at [381, 185] on img at bounding box center [367, 155] width 99 height 99
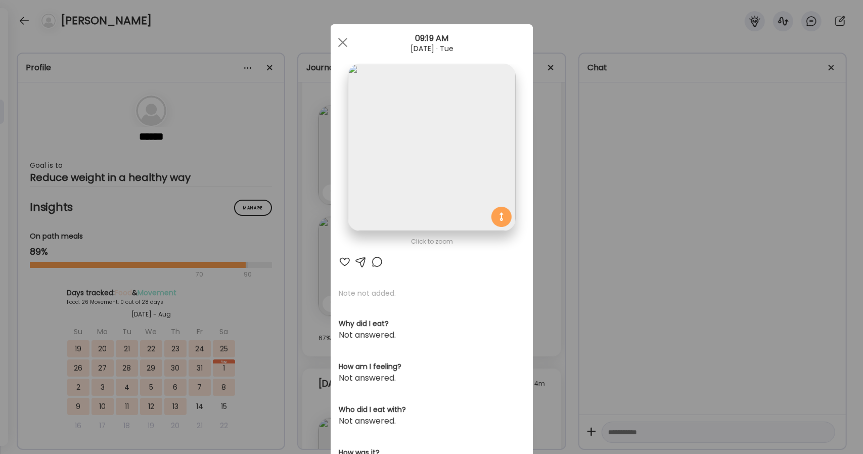
click at [429, 153] on img at bounding box center [431, 147] width 167 height 167
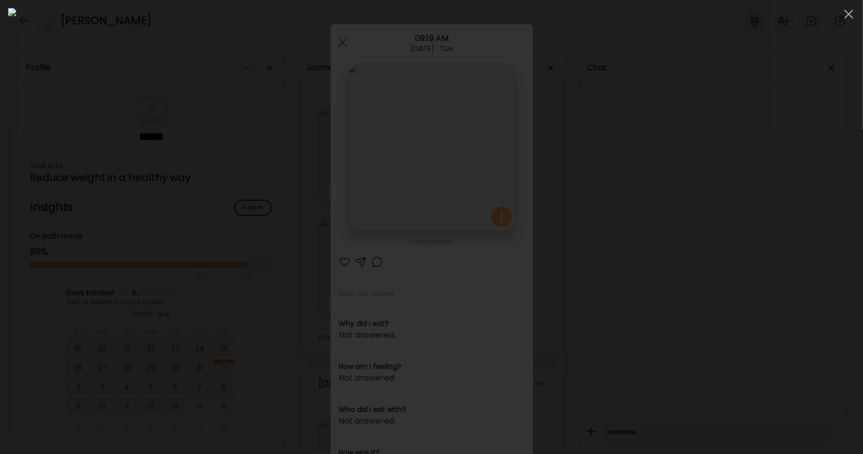
click at [690, 208] on div at bounding box center [431, 227] width 847 height 438
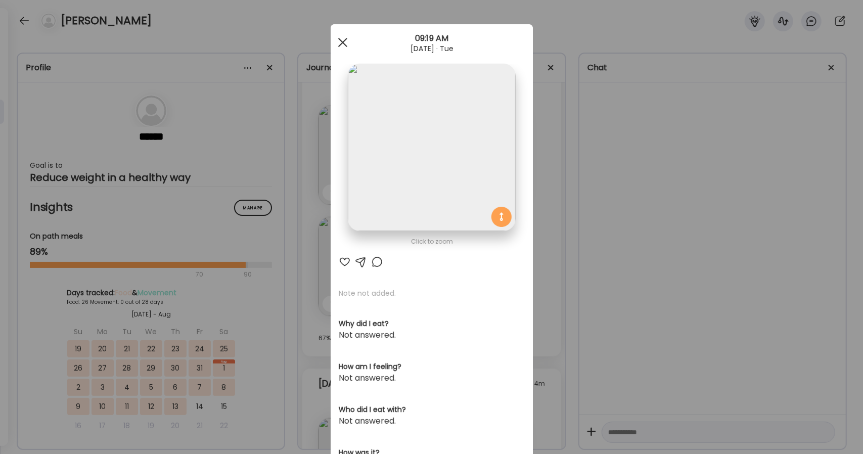
click at [338, 41] on span at bounding box center [342, 42] width 9 height 9
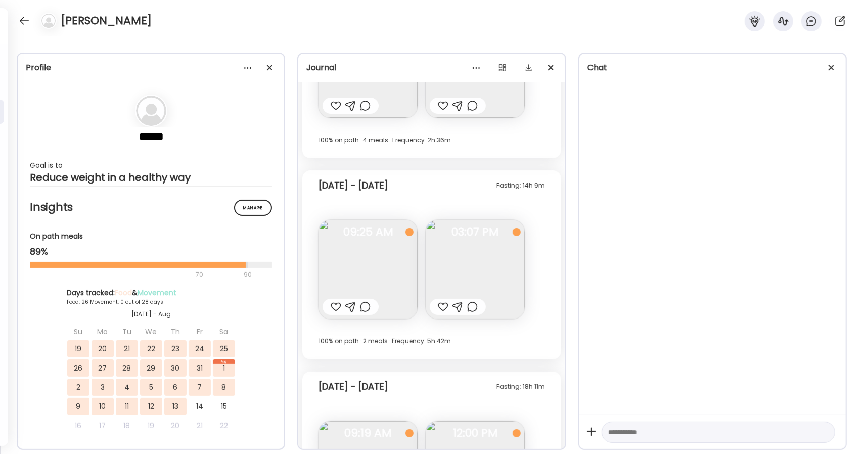
scroll to position [9291, 0]
click at [493, 257] on img at bounding box center [475, 270] width 99 height 99
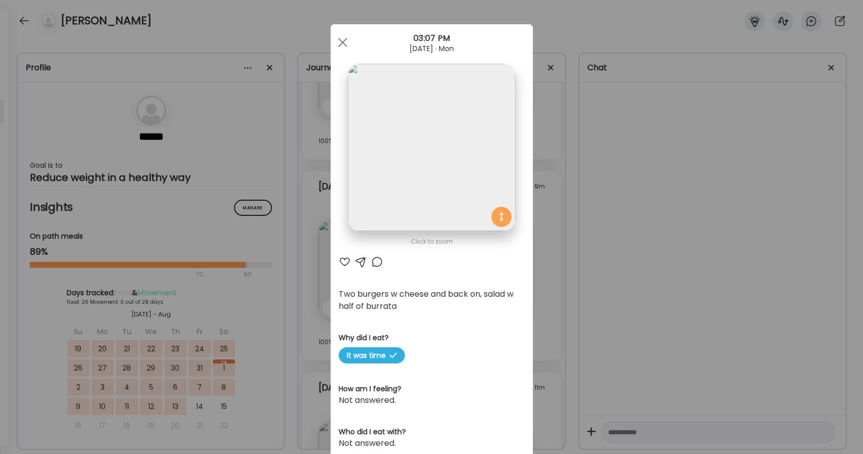
click at [423, 193] on img at bounding box center [431, 147] width 167 height 167
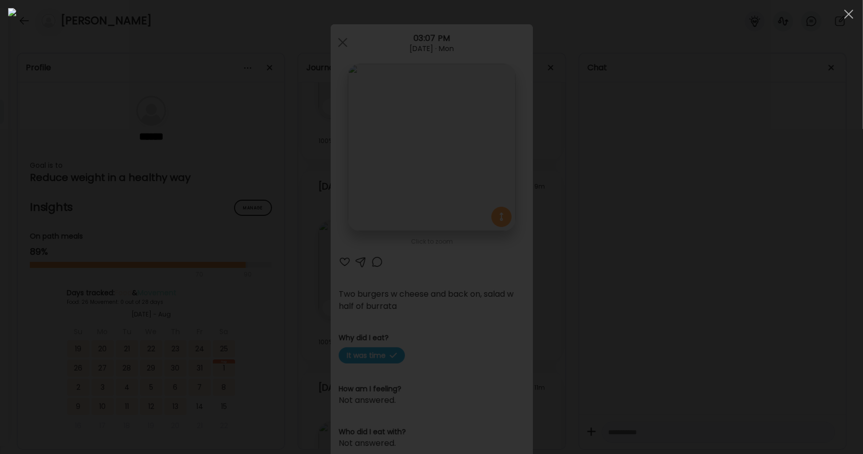
click at [689, 194] on div at bounding box center [431, 227] width 847 height 438
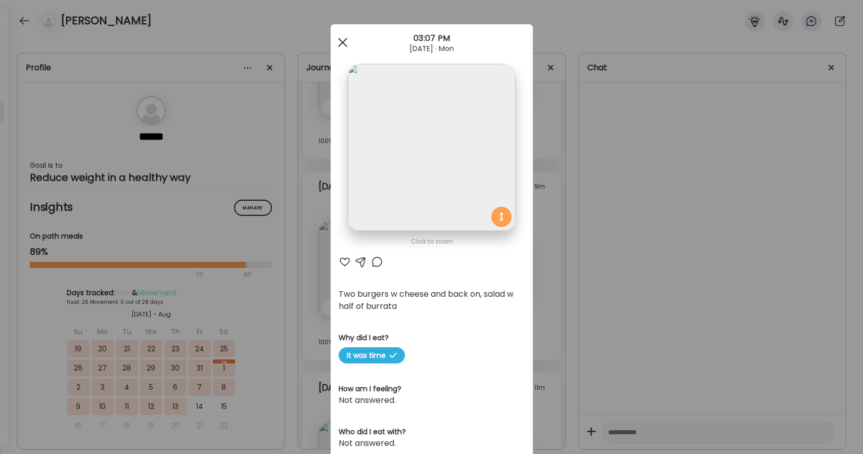
click at [345, 42] on div at bounding box center [343, 42] width 20 height 20
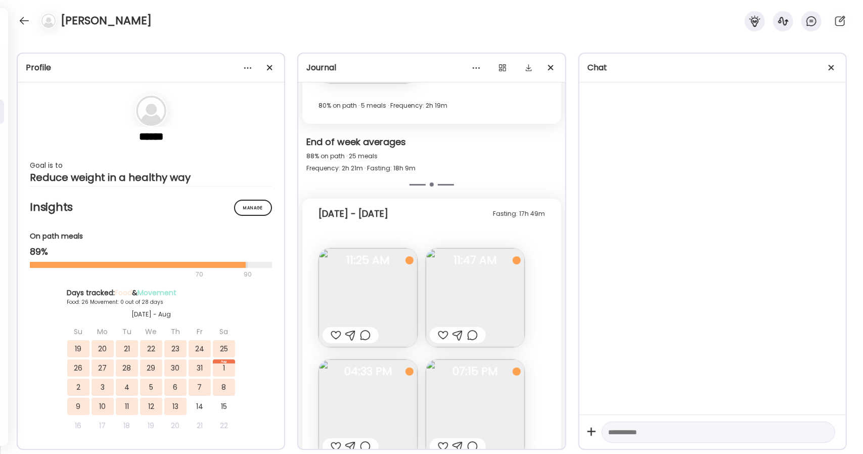
scroll to position [8951, 0]
click at [482, 292] on img at bounding box center [475, 297] width 99 height 99
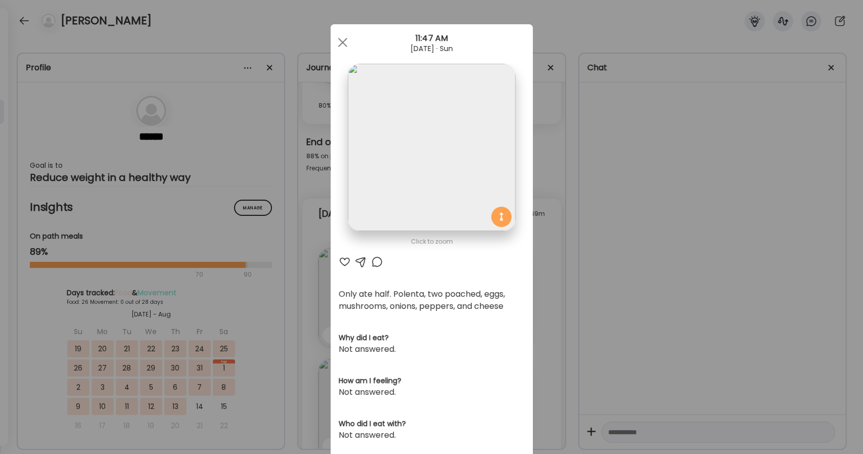
click at [434, 199] on img at bounding box center [431, 147] width 167 height 167
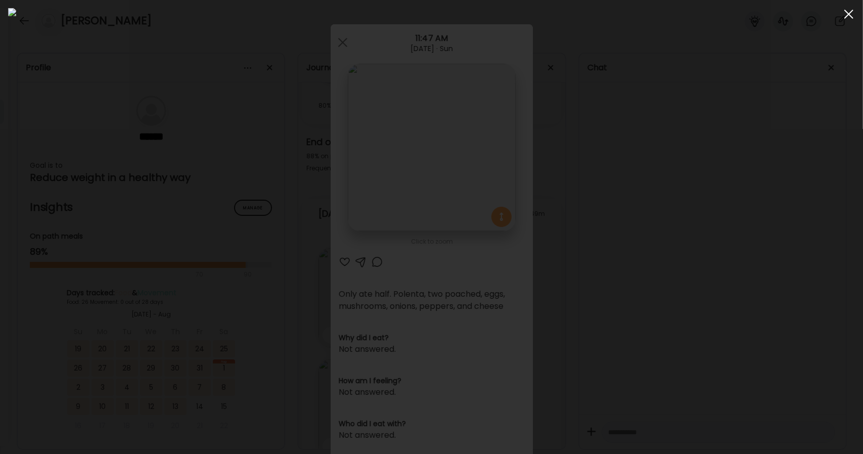
click at [847, 13] on span at bounding box center [848, 14] width 9 height 9
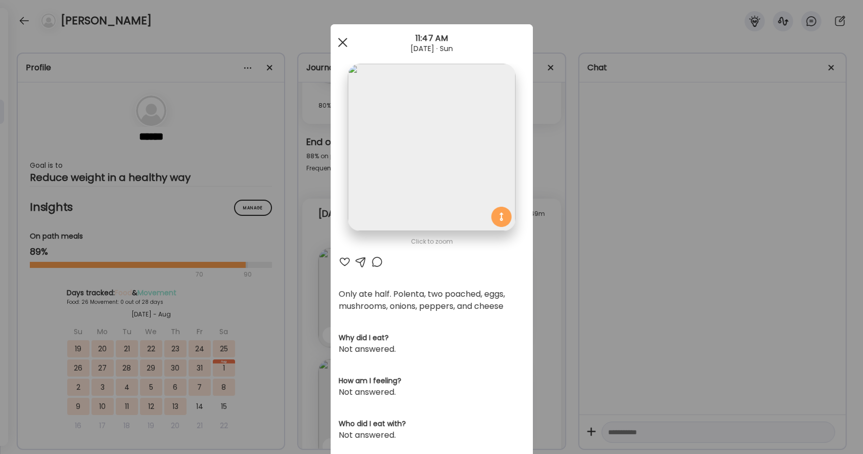
click at [342, 41] on div at bounding box center [343, 42] width 20 height 20
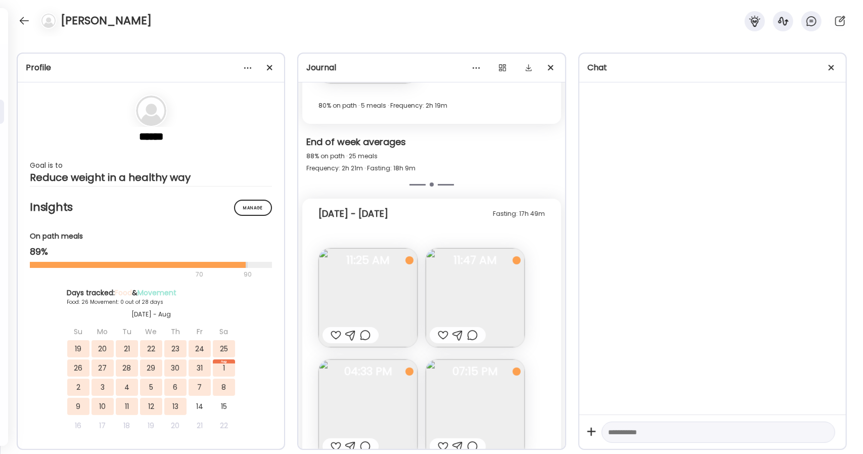
scroll to position [9027, 0]
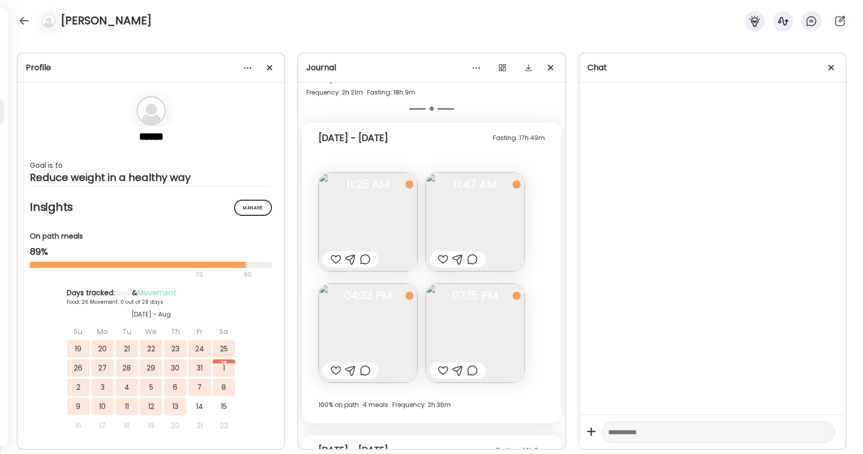
click at [390, 248] on img at bounding box center [367, 221] width 99 height 99
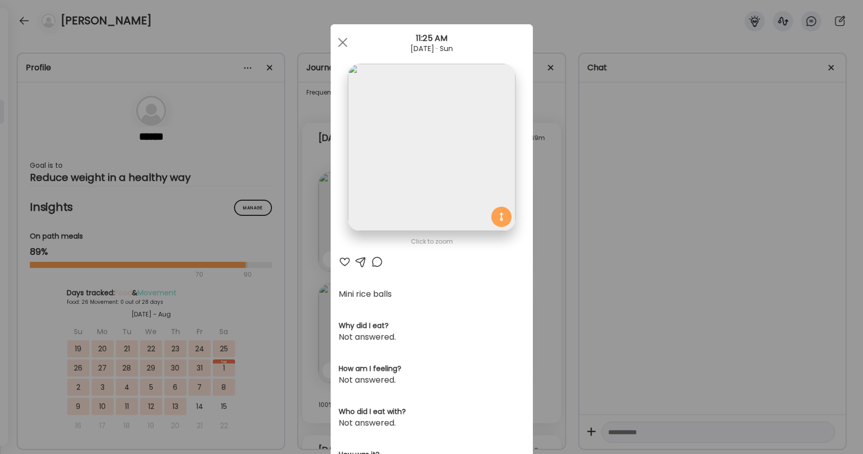
click at [433, 204] on img at bounding box center [431, 147] width 167 height 167
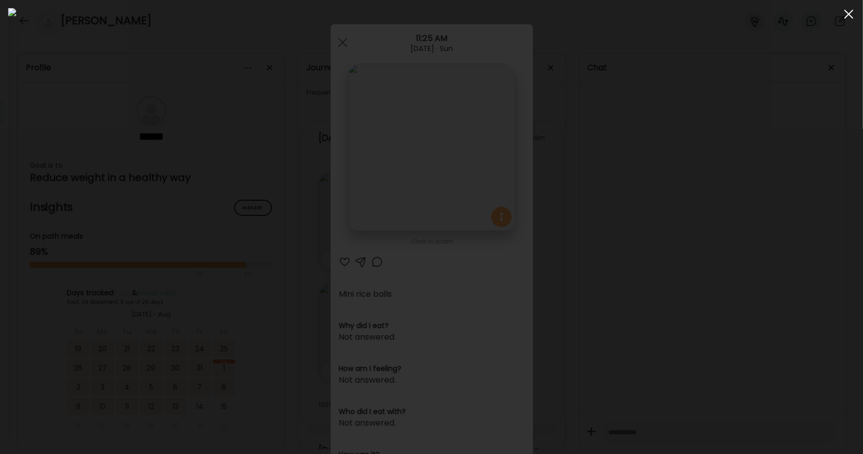
click at [849, 15] on span at bounding box center [848, 14] width 9 height 9
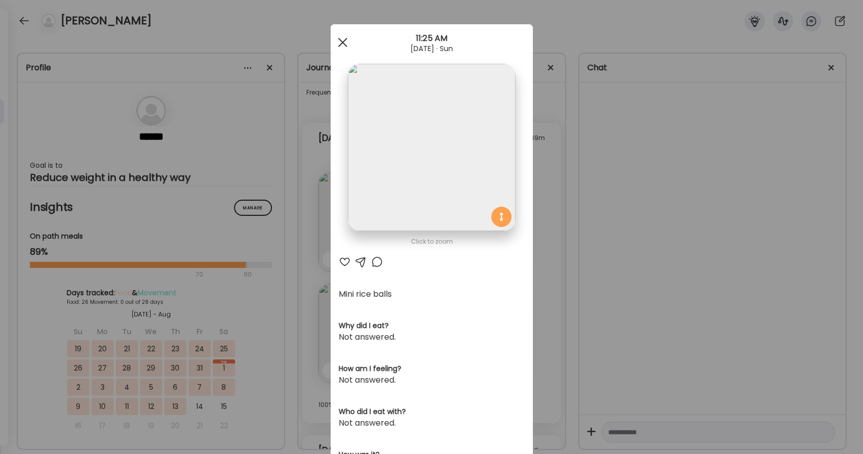
click at [342, 45] on span at bounding box center [342, 42] width 9 height 9
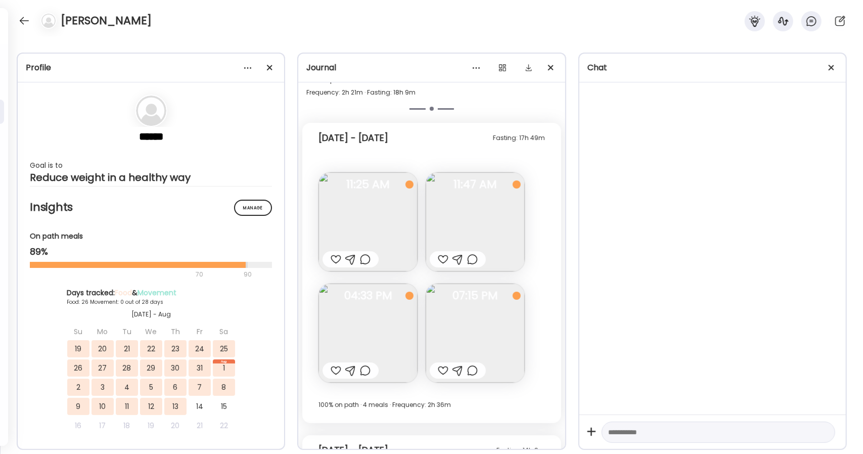
click at [406, 328] on img at bounding box center [367, 333] width 99 height 99
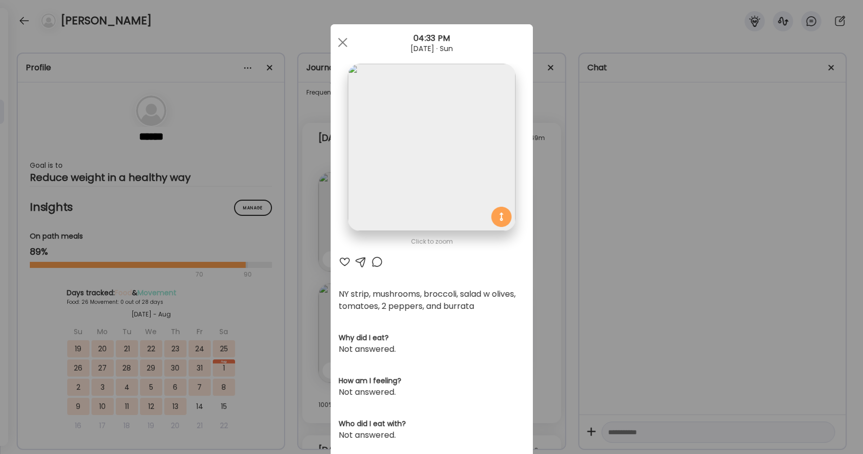
click at [433, 217] on img at bounding box center [431, 147] width 167 height 167
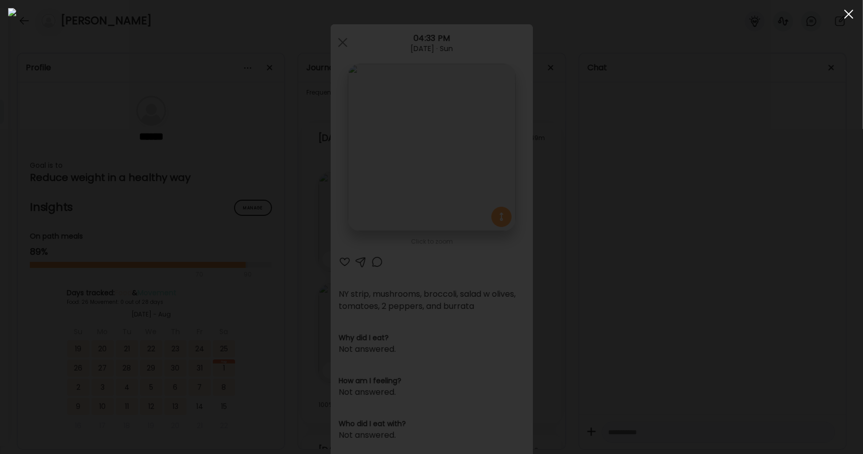
click at [848, 16] on span at bounding box center [848, 14] width 9 height 9
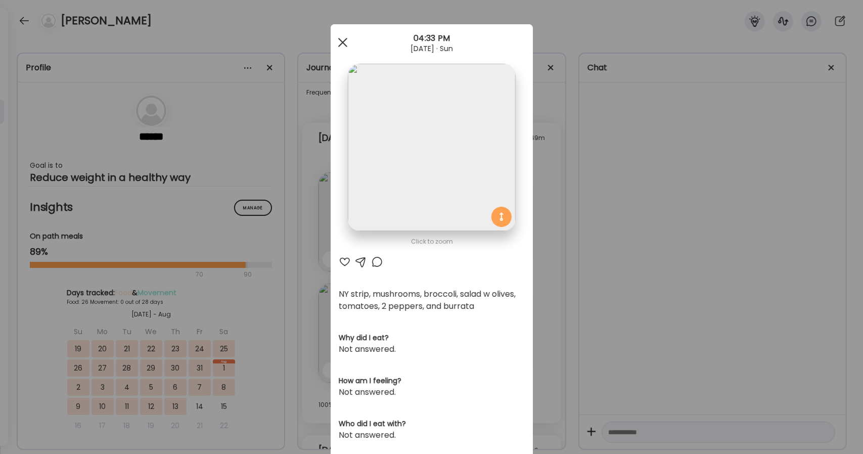
click at [342, 40] on div at bounding box center [343, 42] width 20 height 20
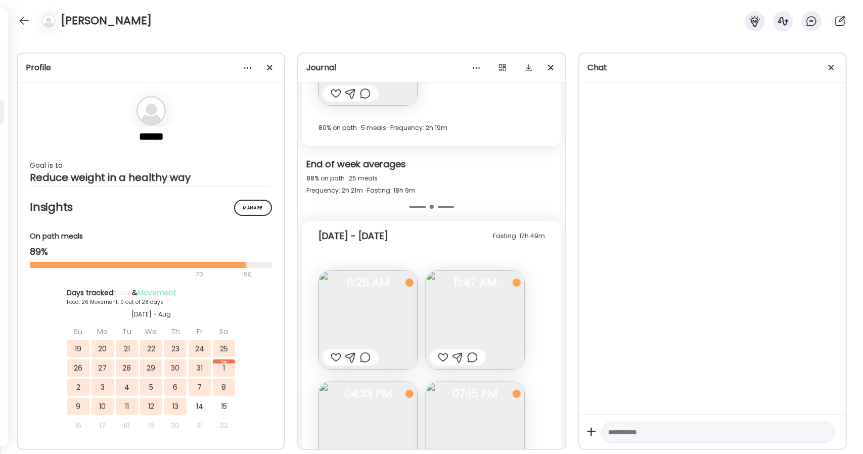
scroll to position [8926, 0]
click at [357, 327] on img at bounding box center [367, 322] width 99 height 99
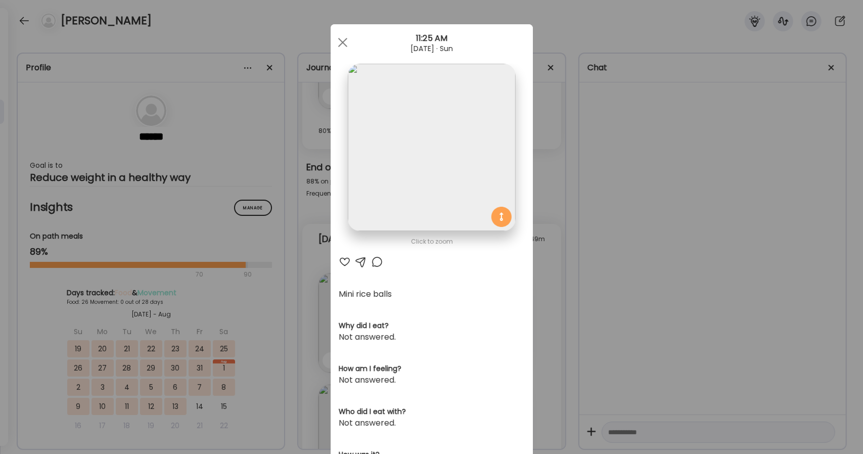
click at [404, 190] on img at bounding box center [431, 147] width 167 height 167
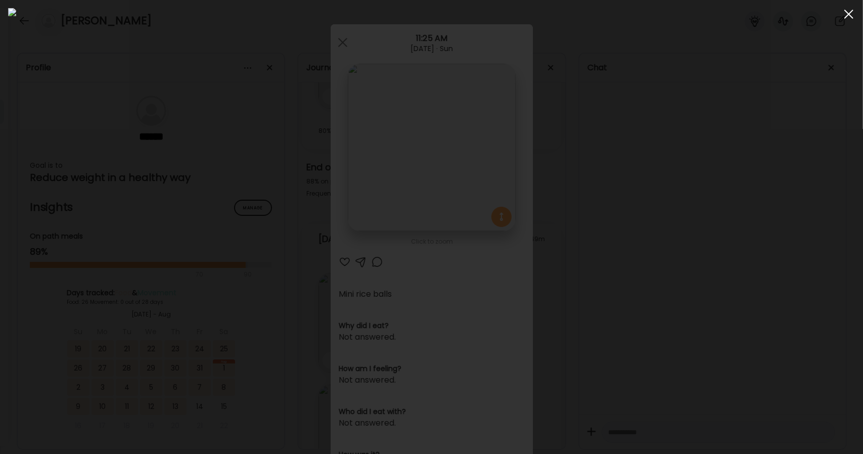
click at [851, 13] on span at bounding box center [848, 14] width 9 height 9
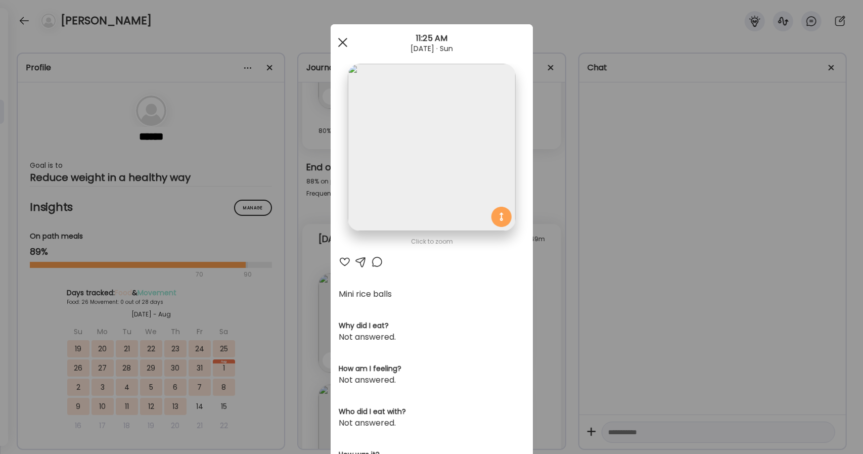
click at [340, 42] on div at bounding box center [343, 42] width 20 height 20
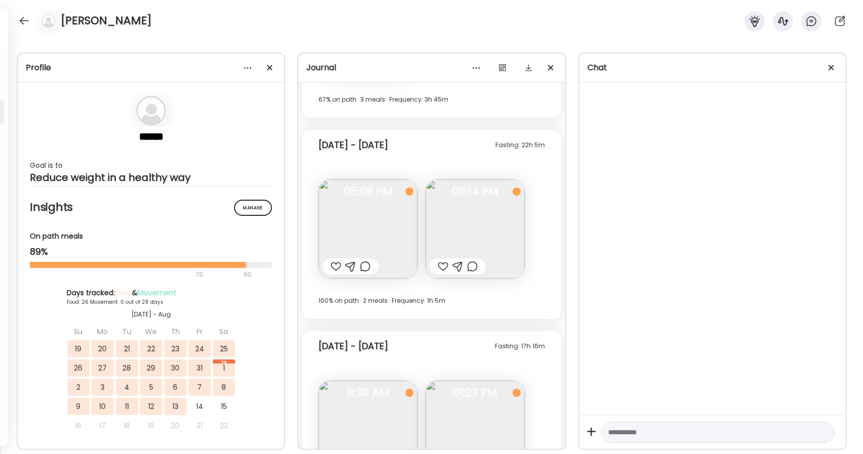
scroll to position [7082, 0]
